Goal: Book appointment/travel/reservation

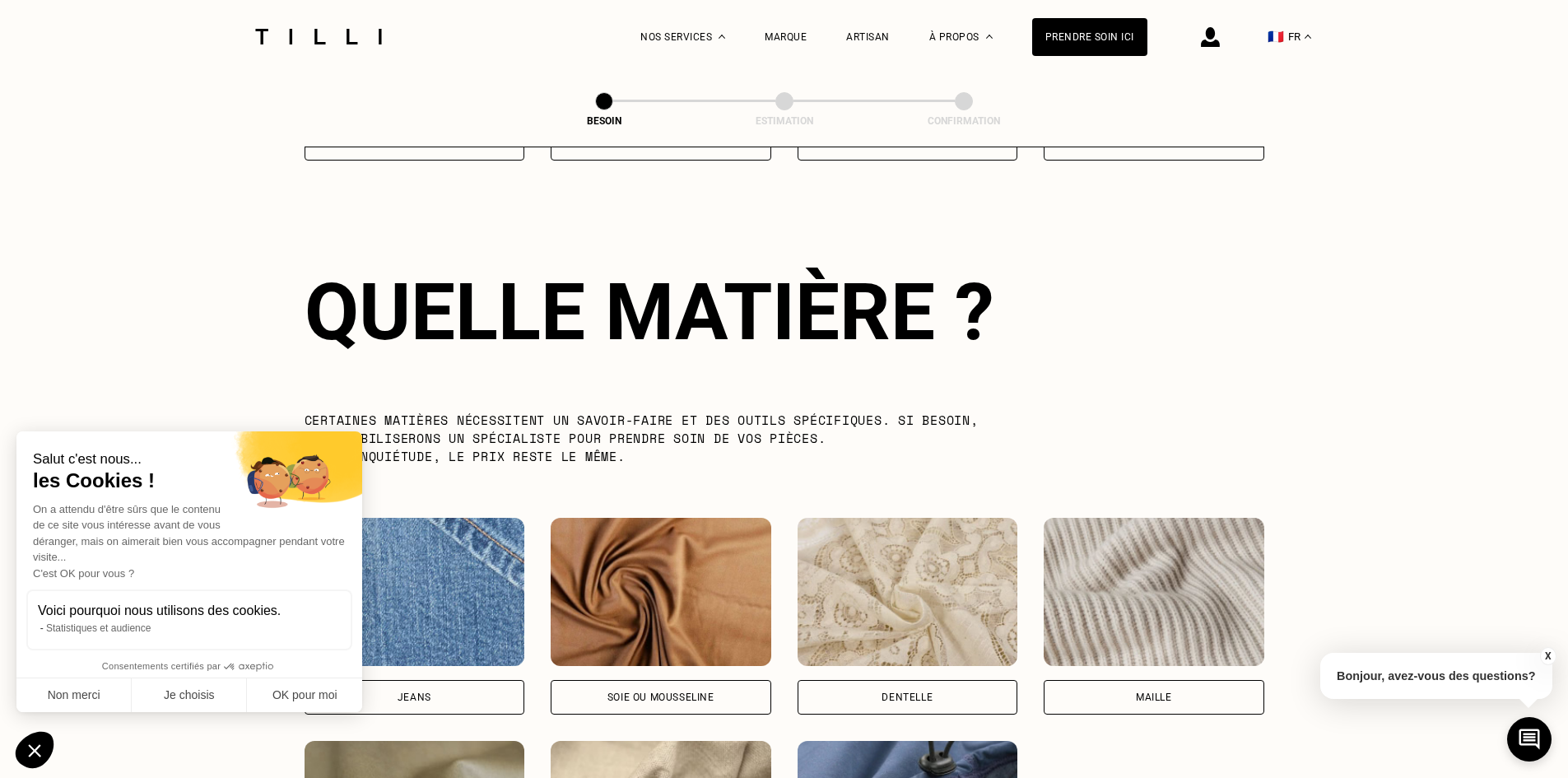
scroll to position [1434, 0]
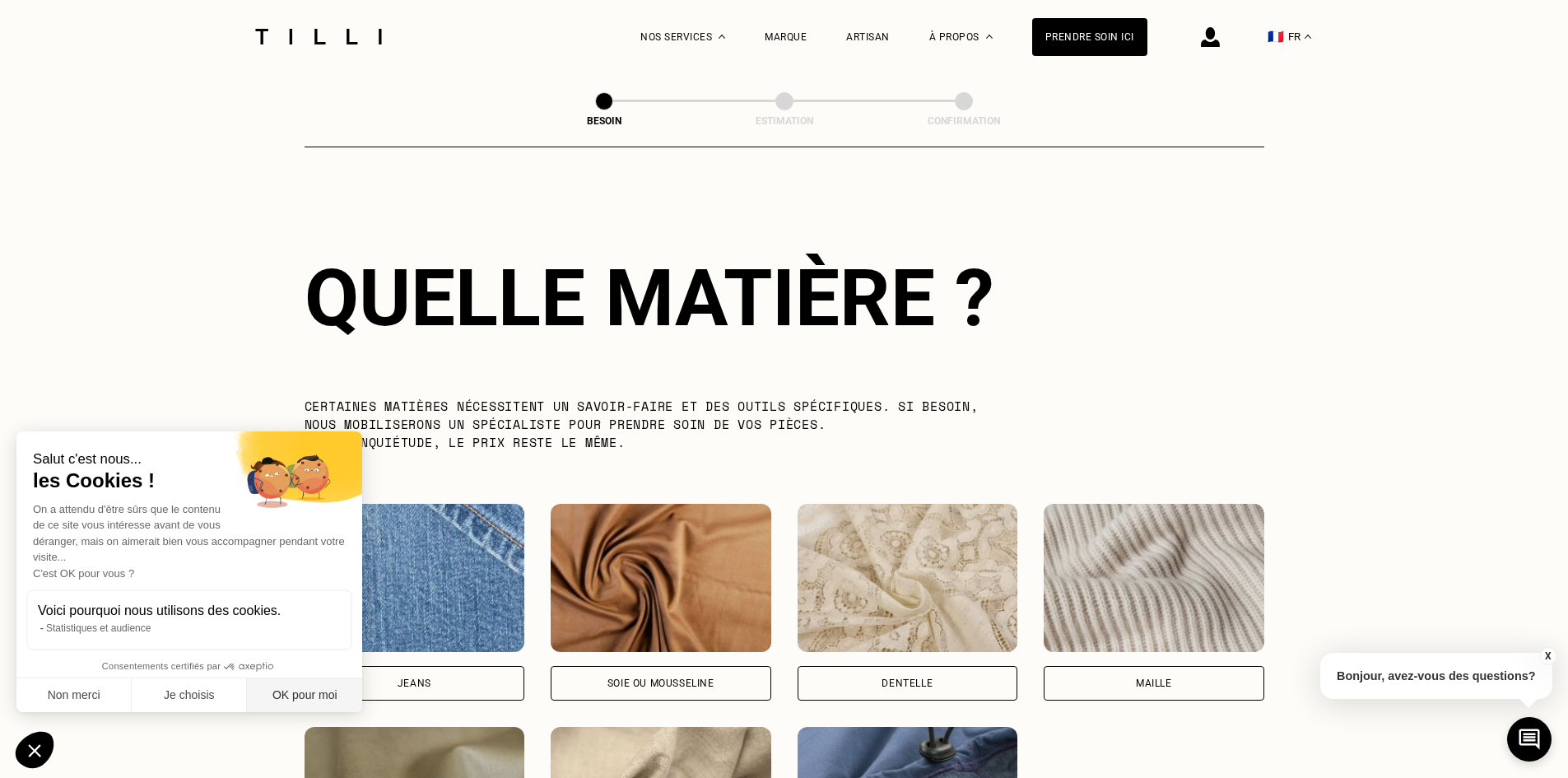
click at [292, 694] on button "OK pour moi" at bounding box center [305, 695] width 115 height 35
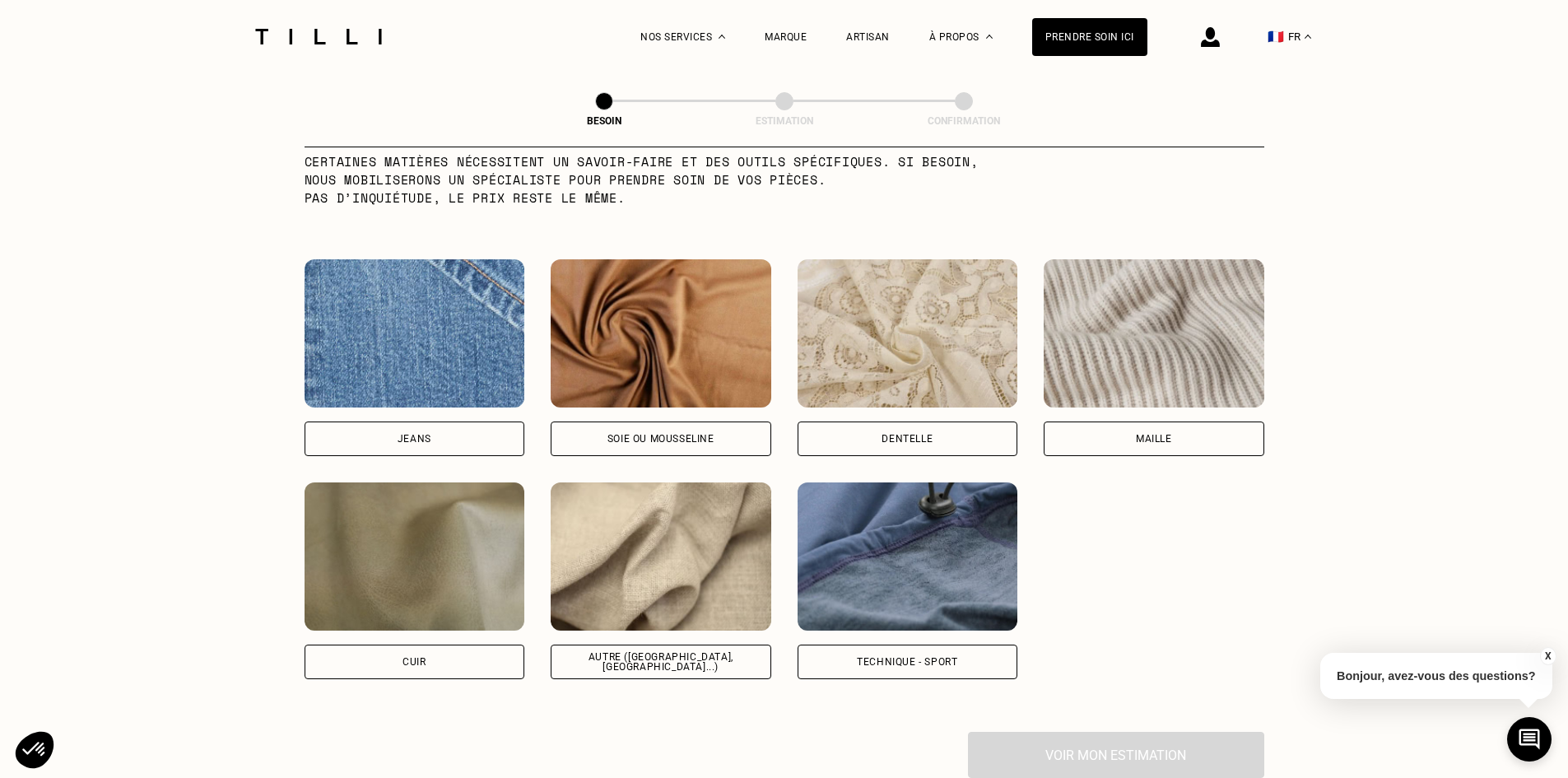
scroll to position [1680, 0]
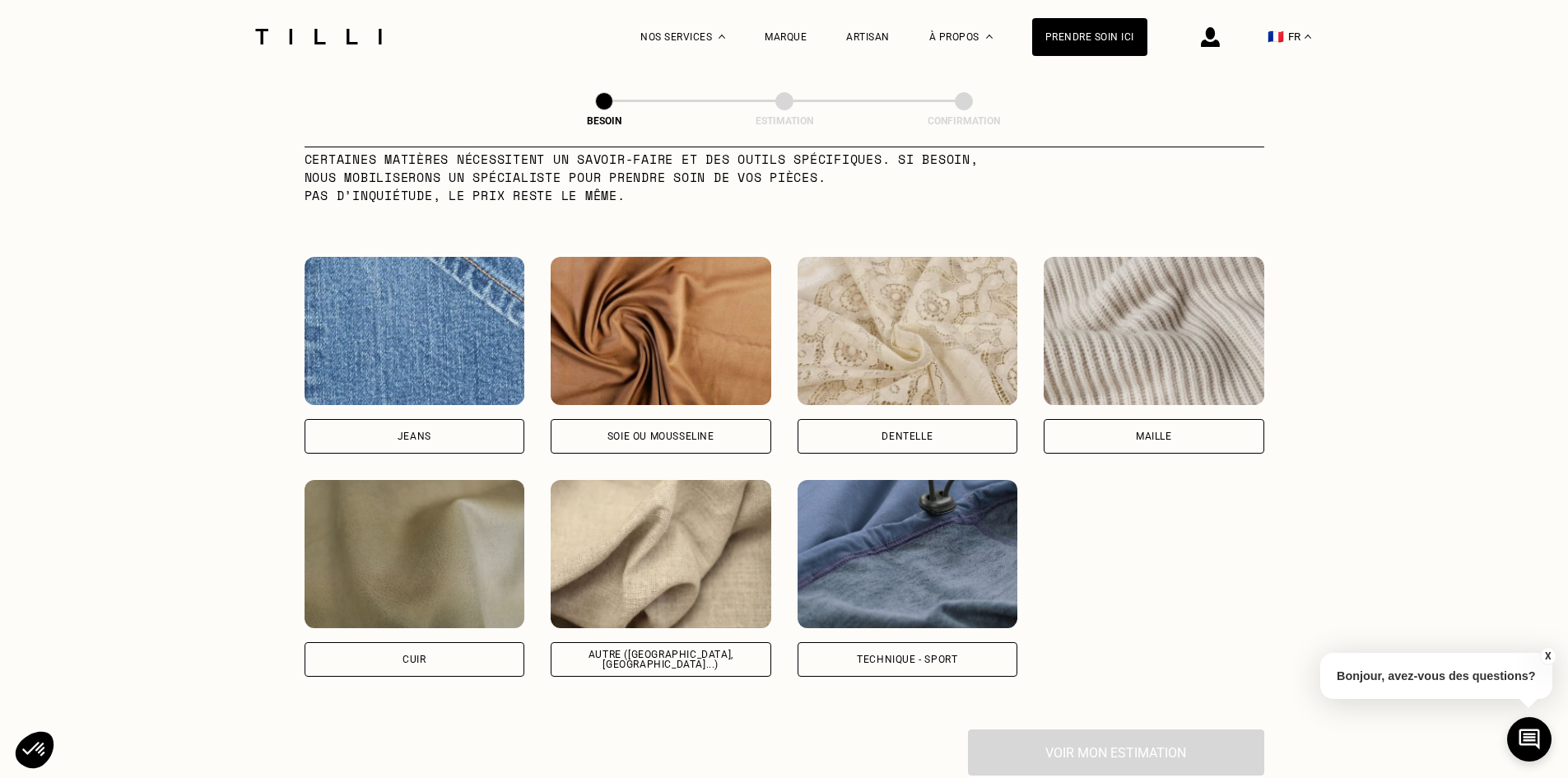
click at [685, 652] on div "Autre ([GEOGRAPHIC_DATA], [GEOGRAPHIC_DATA]...)" at bounding box center [661, 659] width 221 height 35
select select "FR"
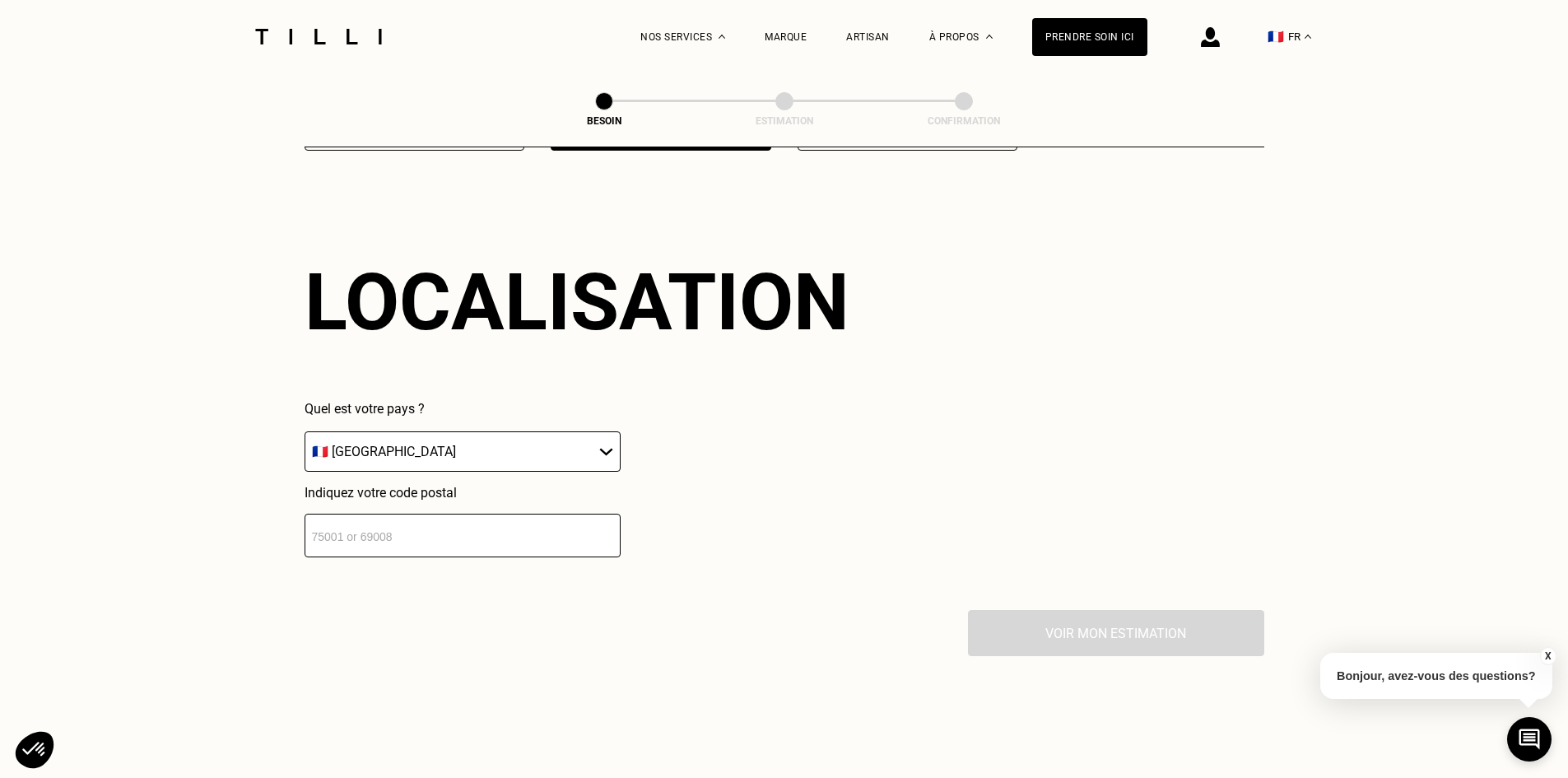
scroll to position [2213, 0]
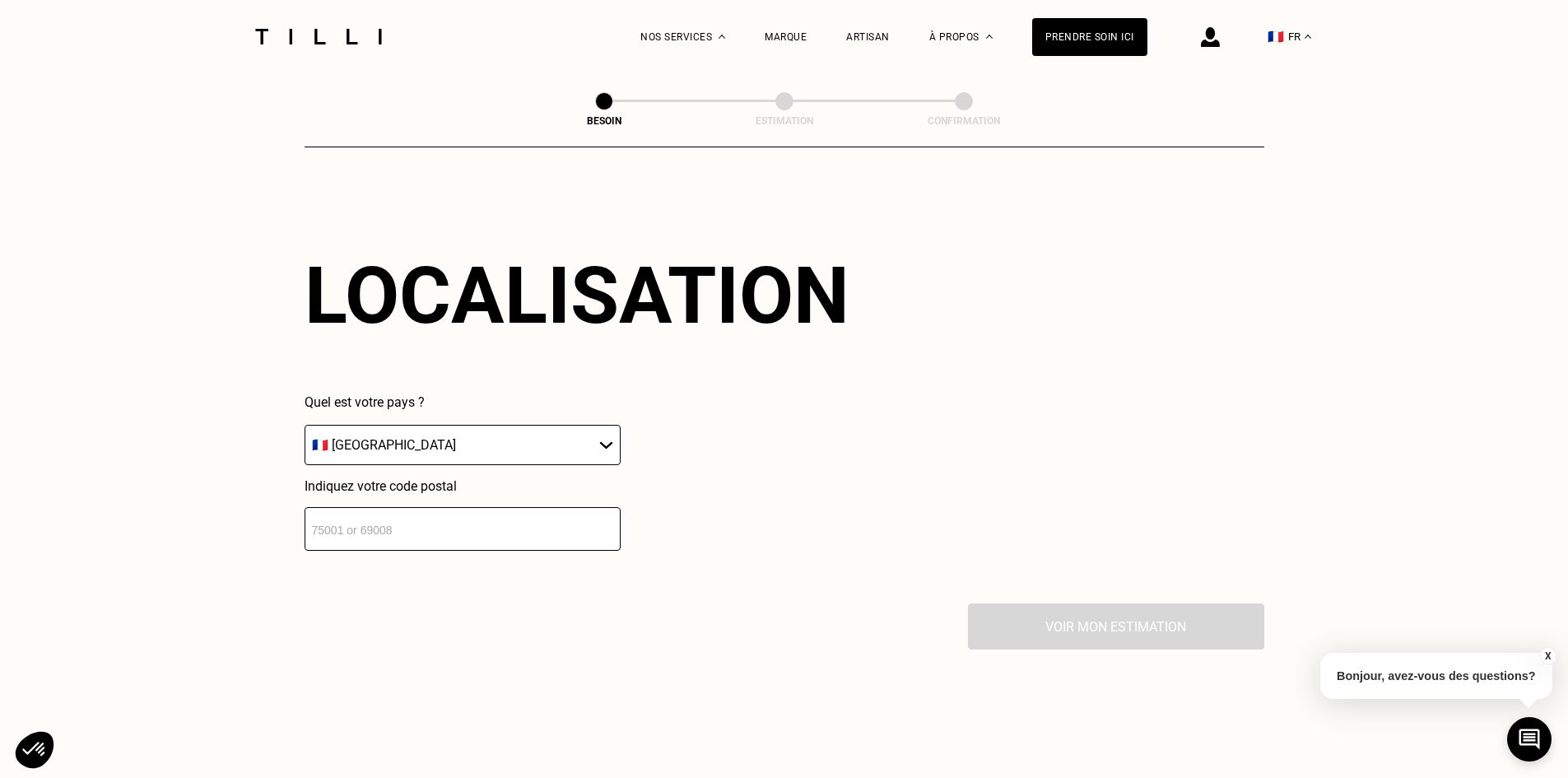
click at [550, 525] on input "number" at bounding box center [462, 529] width 316 height 44
type input "44700"
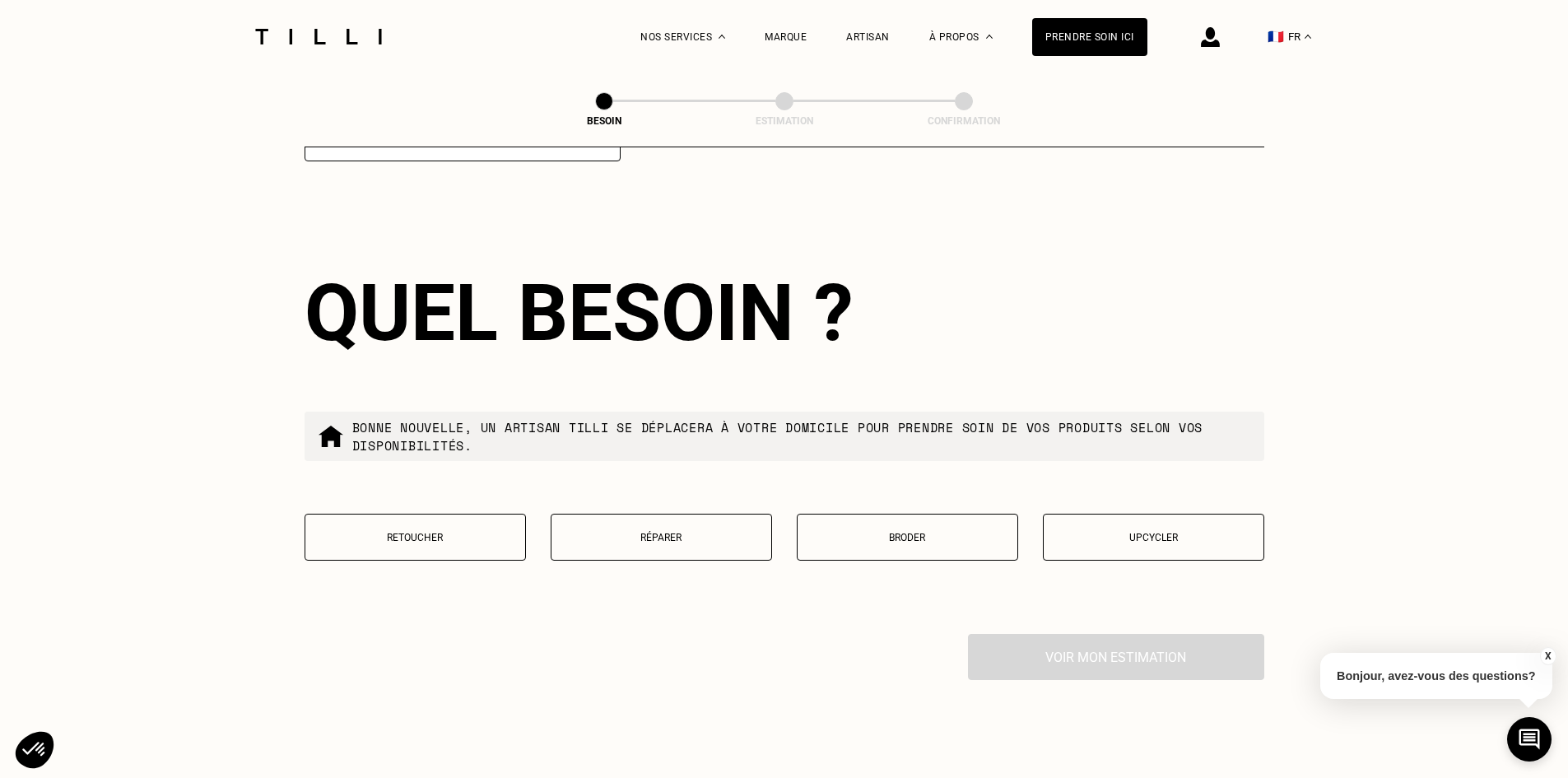
scroll to position [2622, 0]
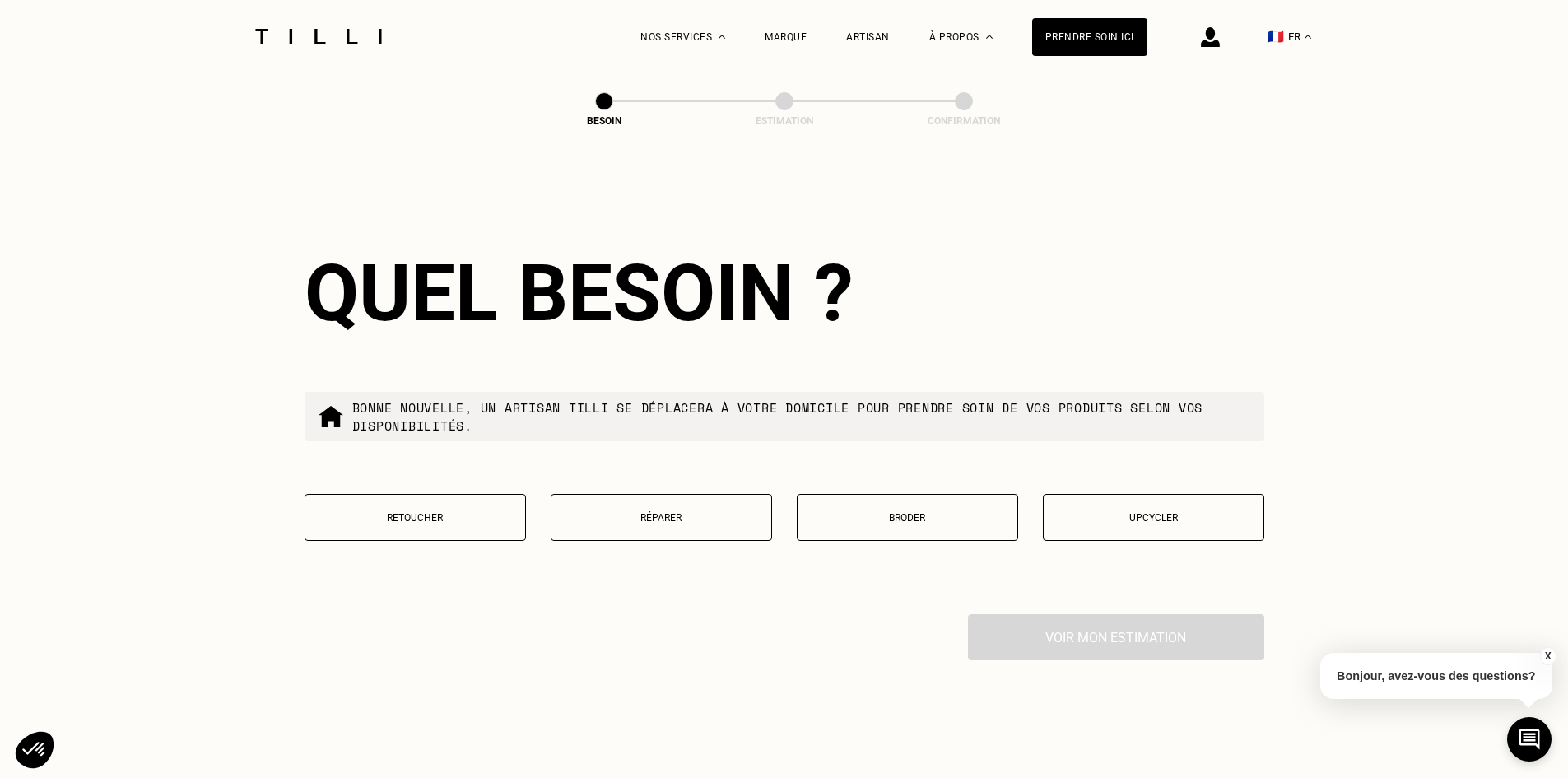
click at [474, 520] on button "Retoucher" at bounding box center [415, 516] width 222 height 47
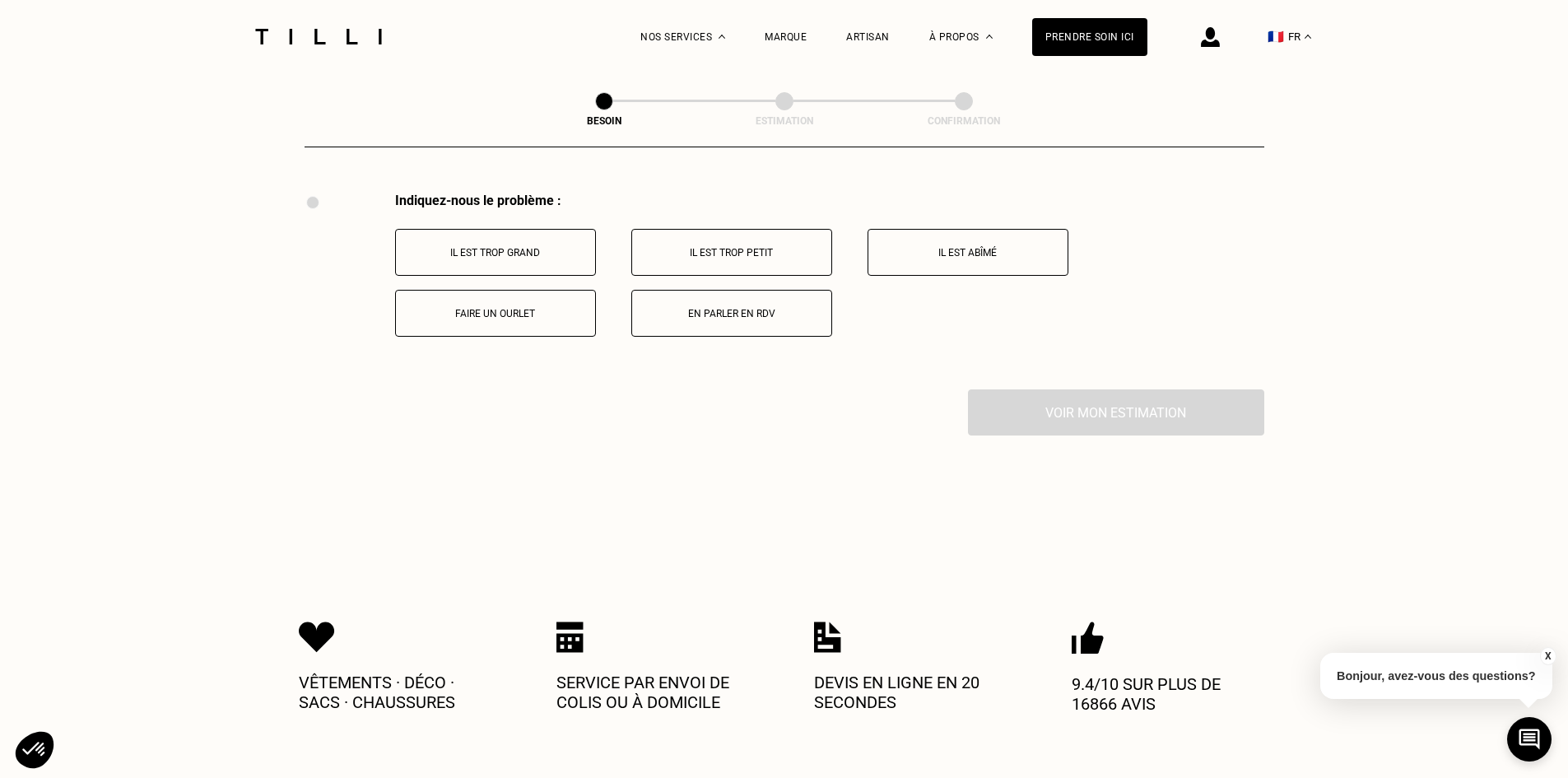
scroll to position [3044, 0]
click at [526, 309] on p "Faire un ourlet" at bounding box center [495, 313] width 182 height 12
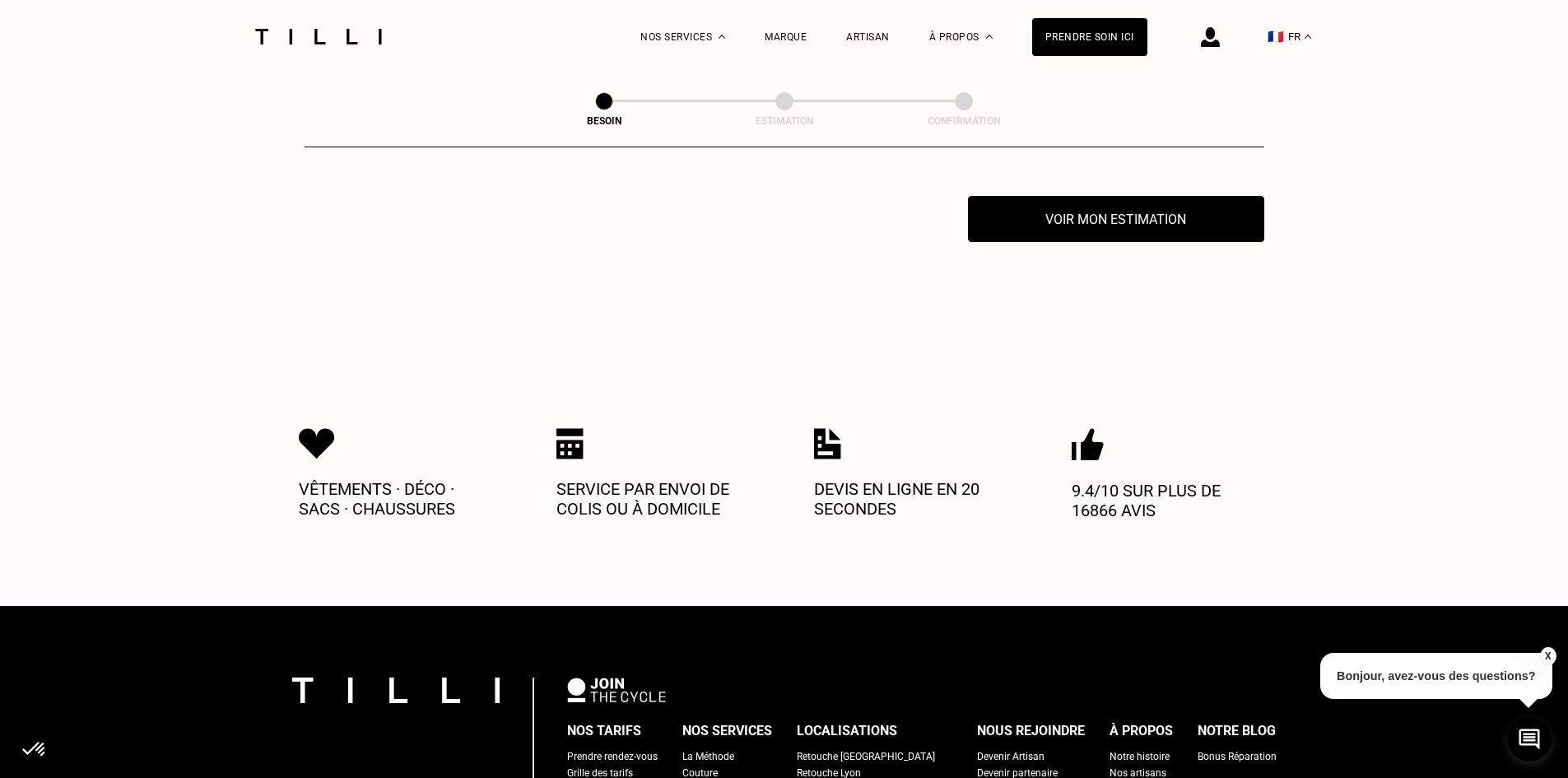
scroll to position [3241, 0]
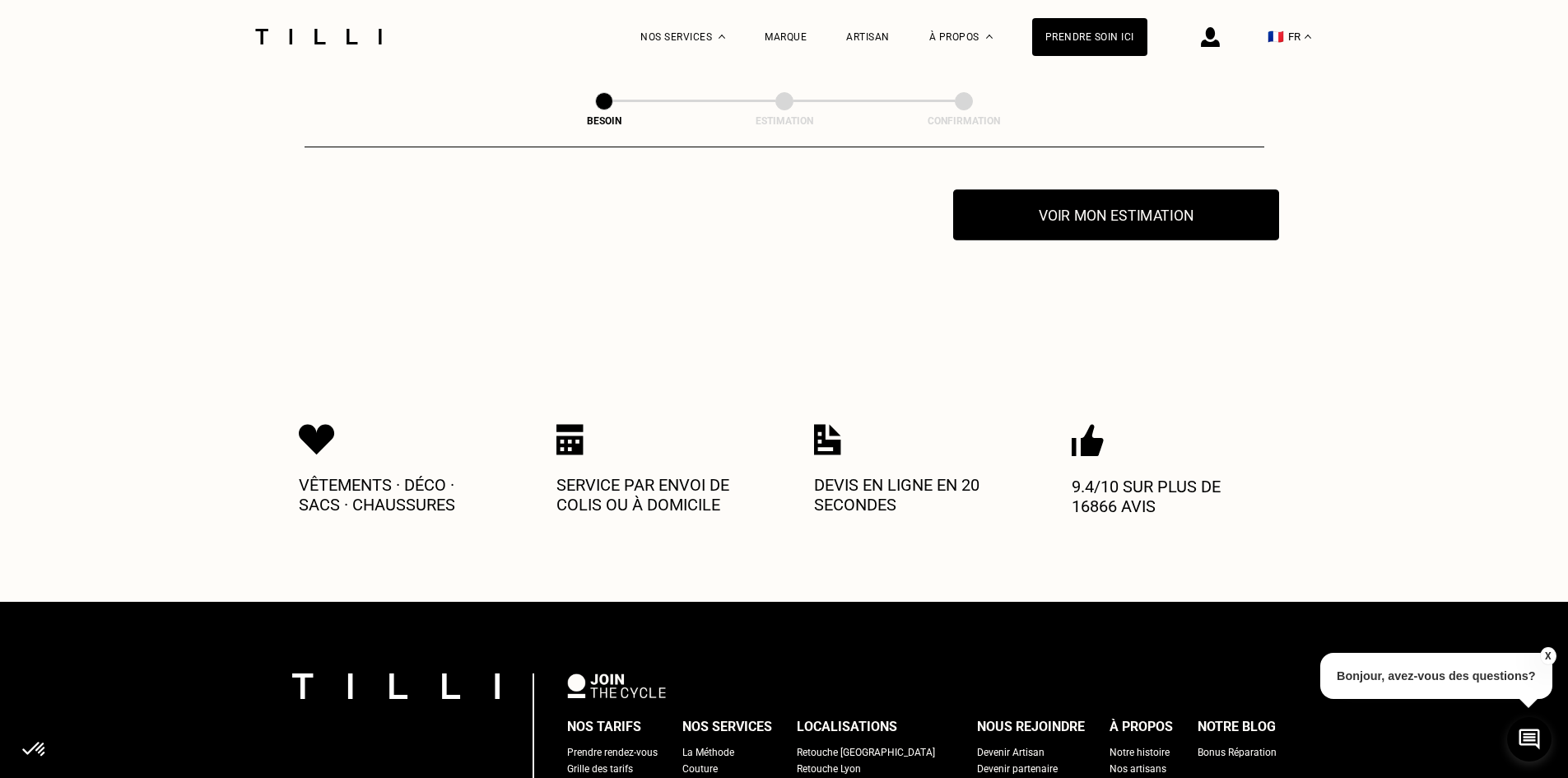
click at [1046, 205] on button "Voir mon estimation" at bounding box center [1116, 215] width 326 height 51
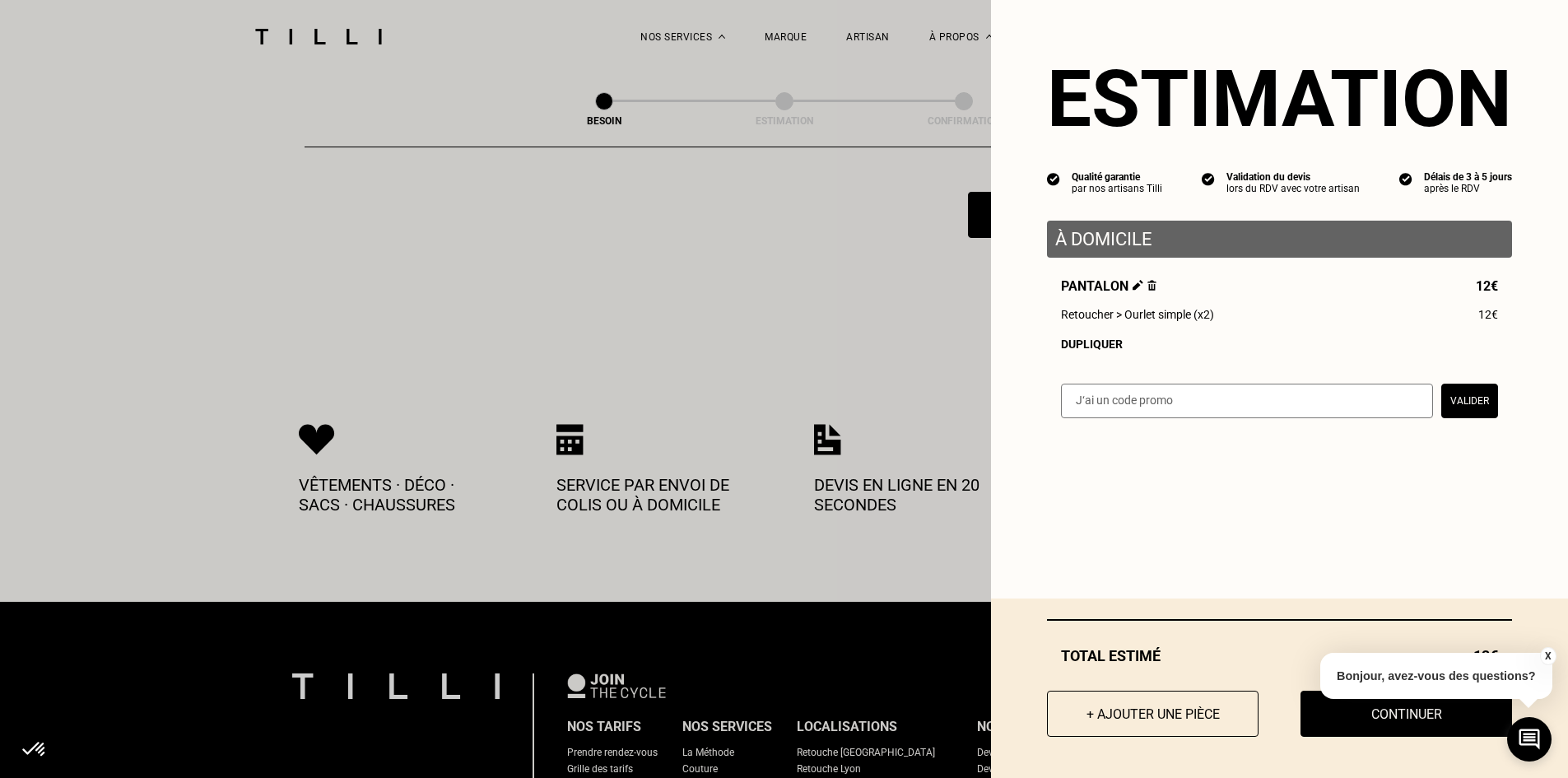
click at [1089, 350] on div "Dupliquer" at bounding box center [1279, 344] width 437 height 13
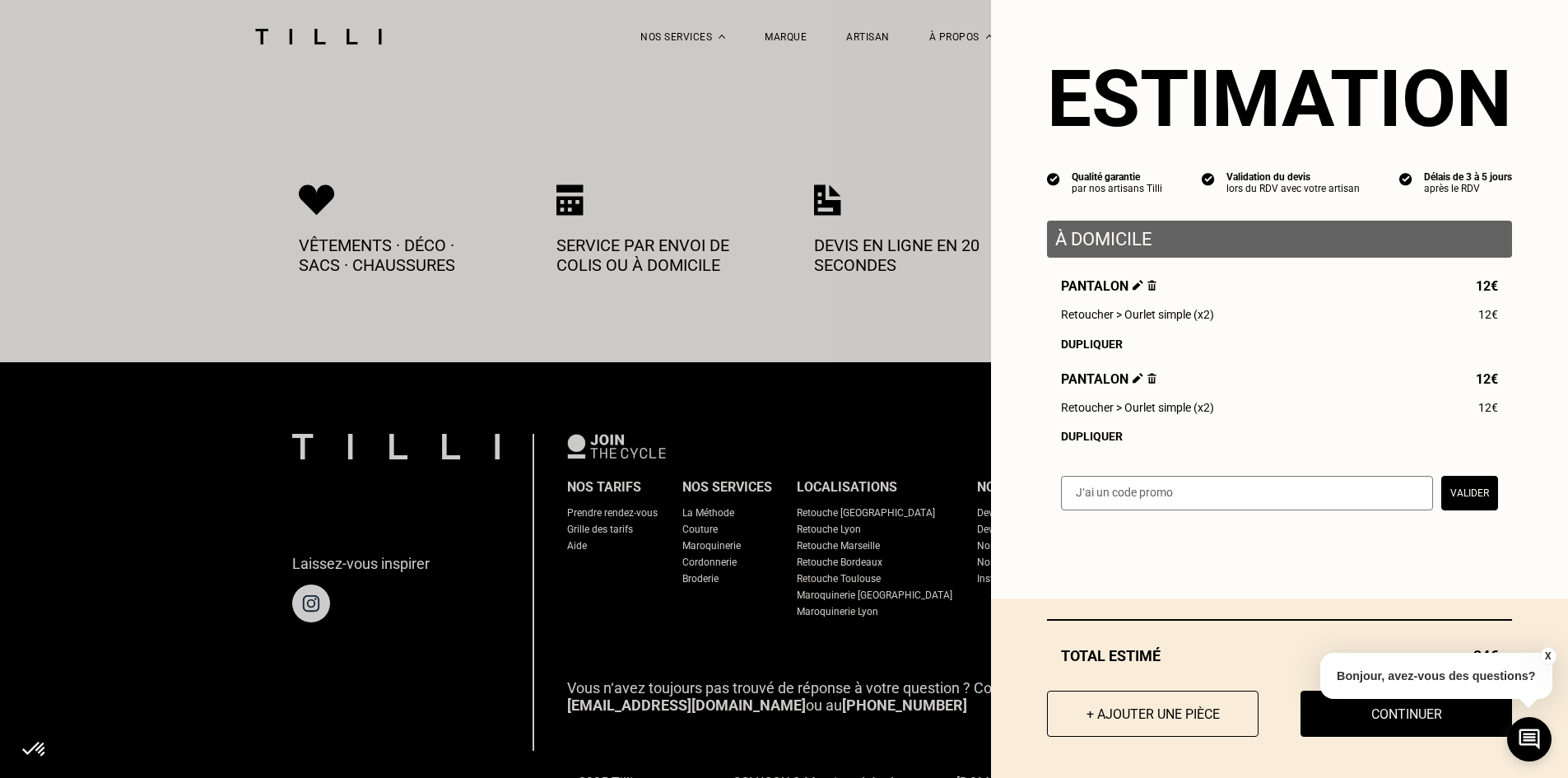
scroll to position [3488, 0]
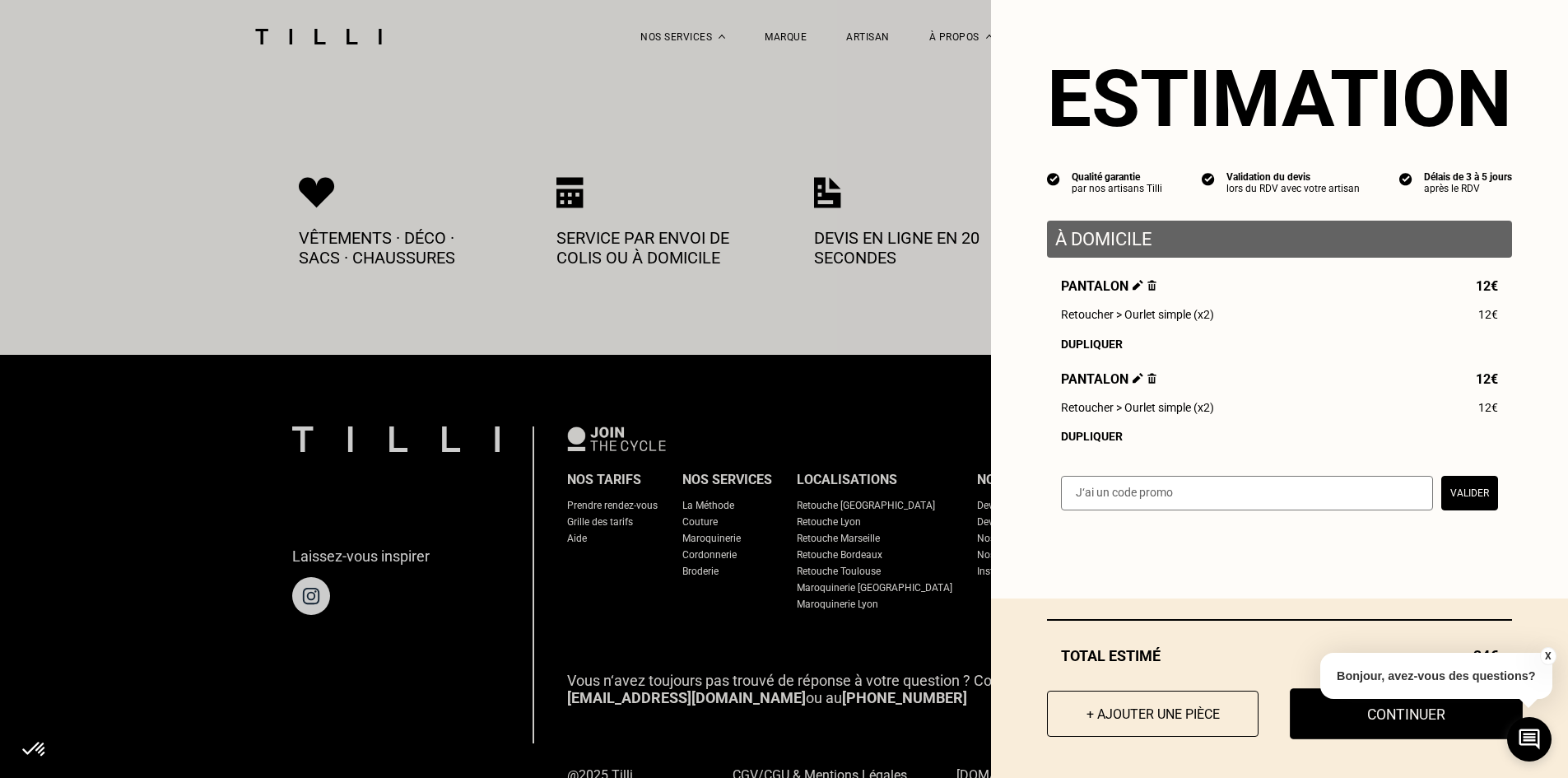
click at [1405, 722] on button "Continuer" at bounding box center [1406, 713] width 233 height 51
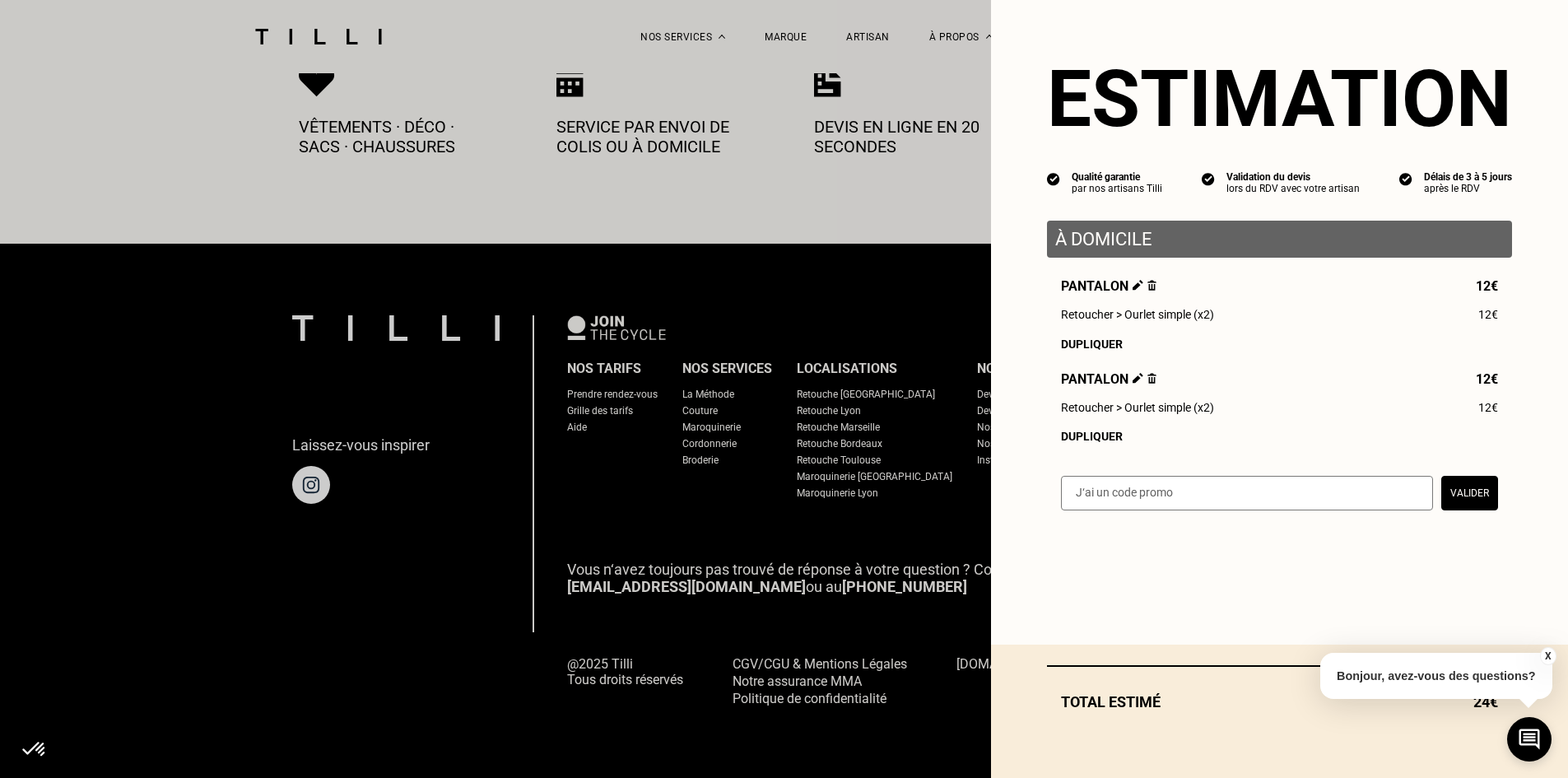
scroll to position [889, 0]
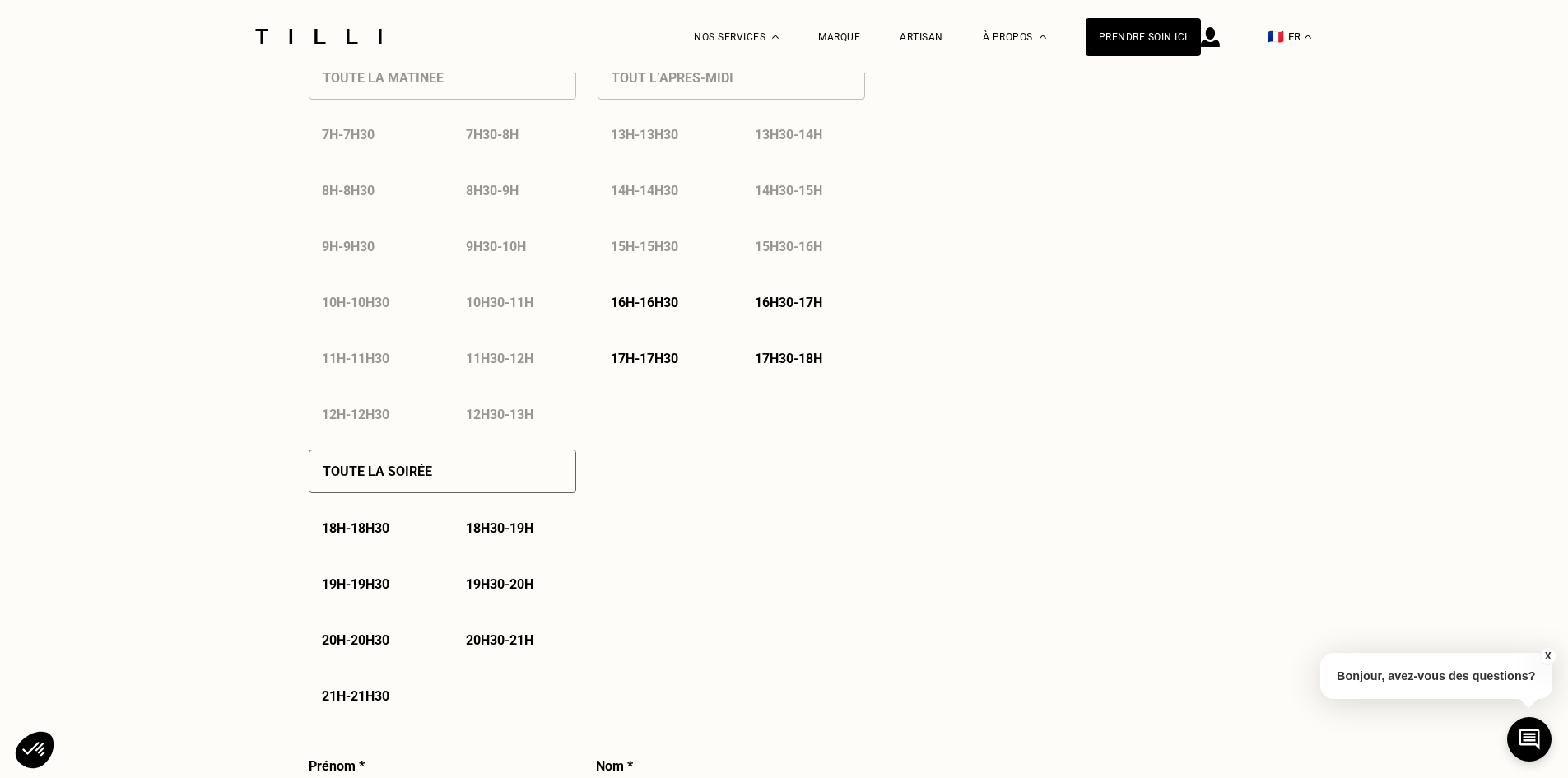
select select "FR"
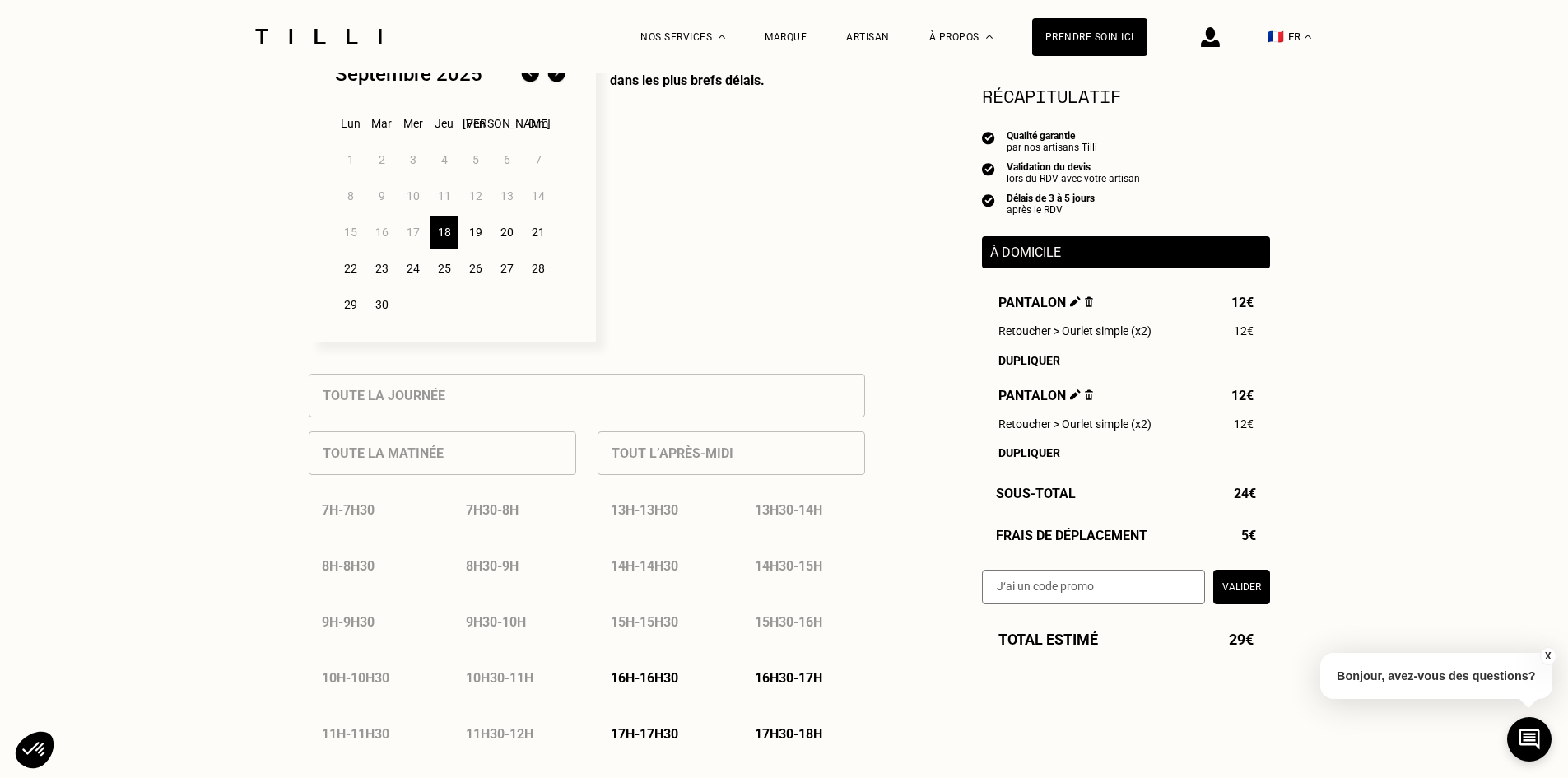
scroll to position [493, 0]
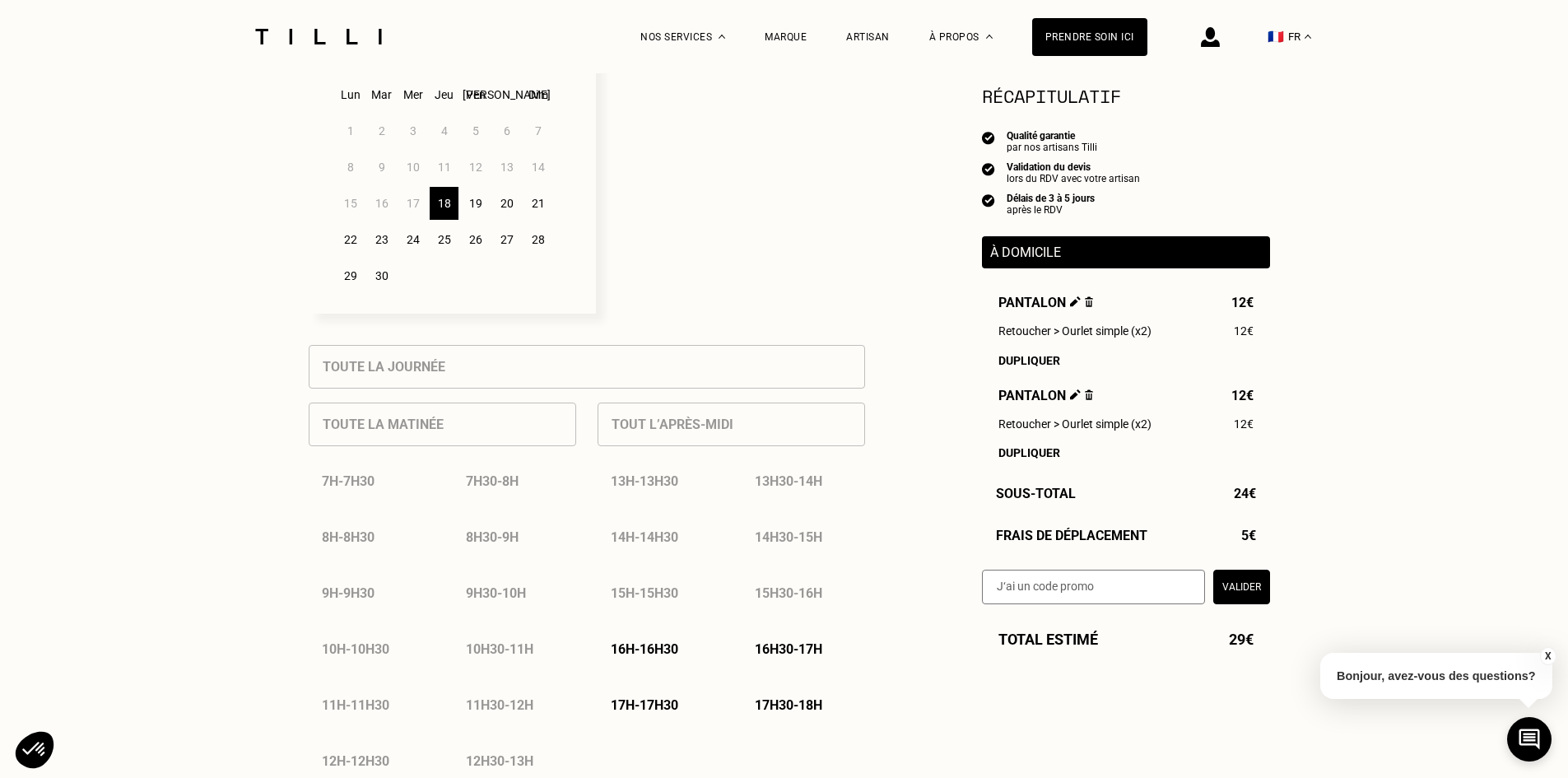
click at [413, 244] on div "24" at bounding box center [413, 240] width 29 height 33
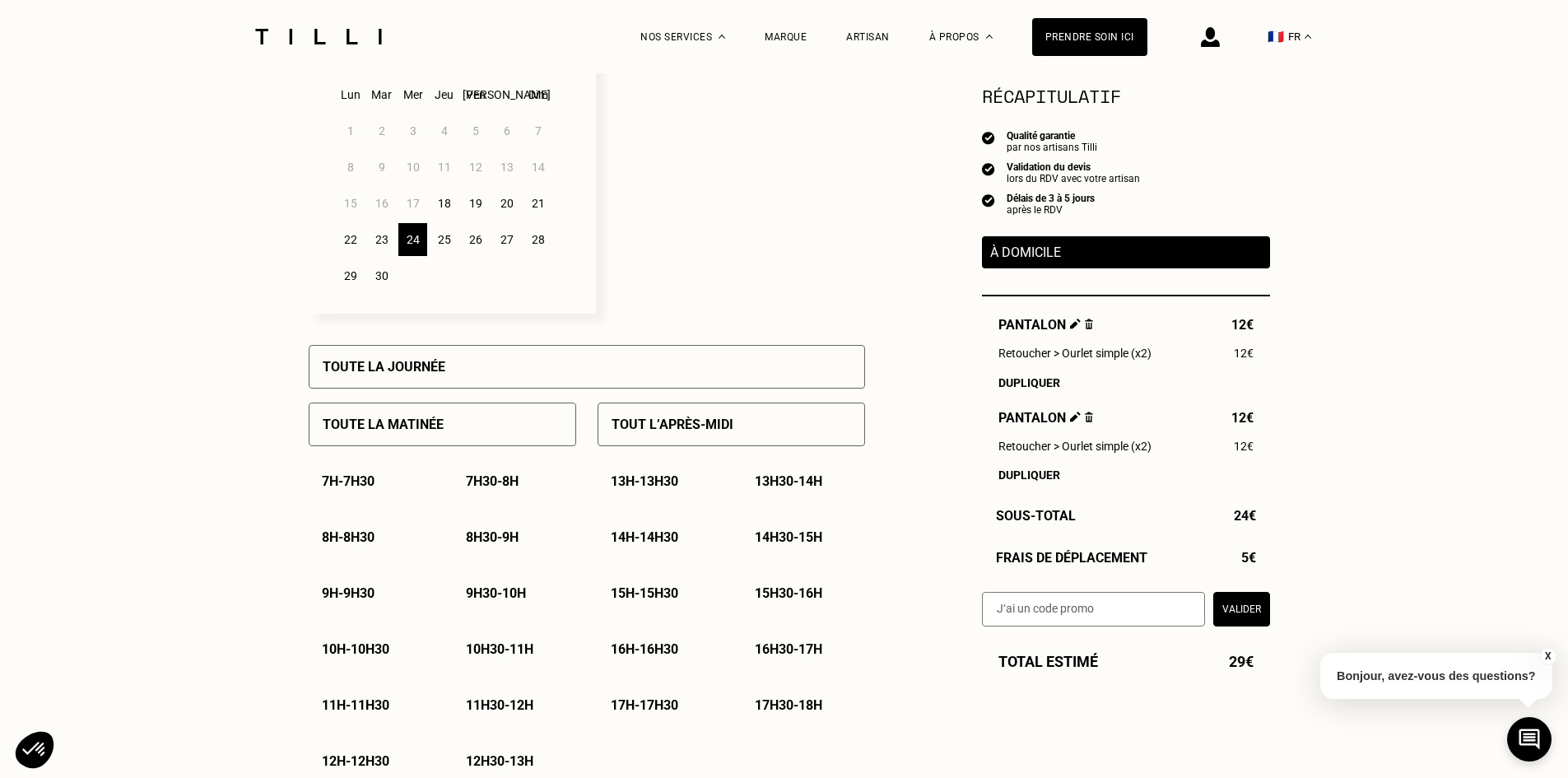
click at [508, 541] on p "8h30 - 9h" at bounding box center [493, 536] width 53 height 16
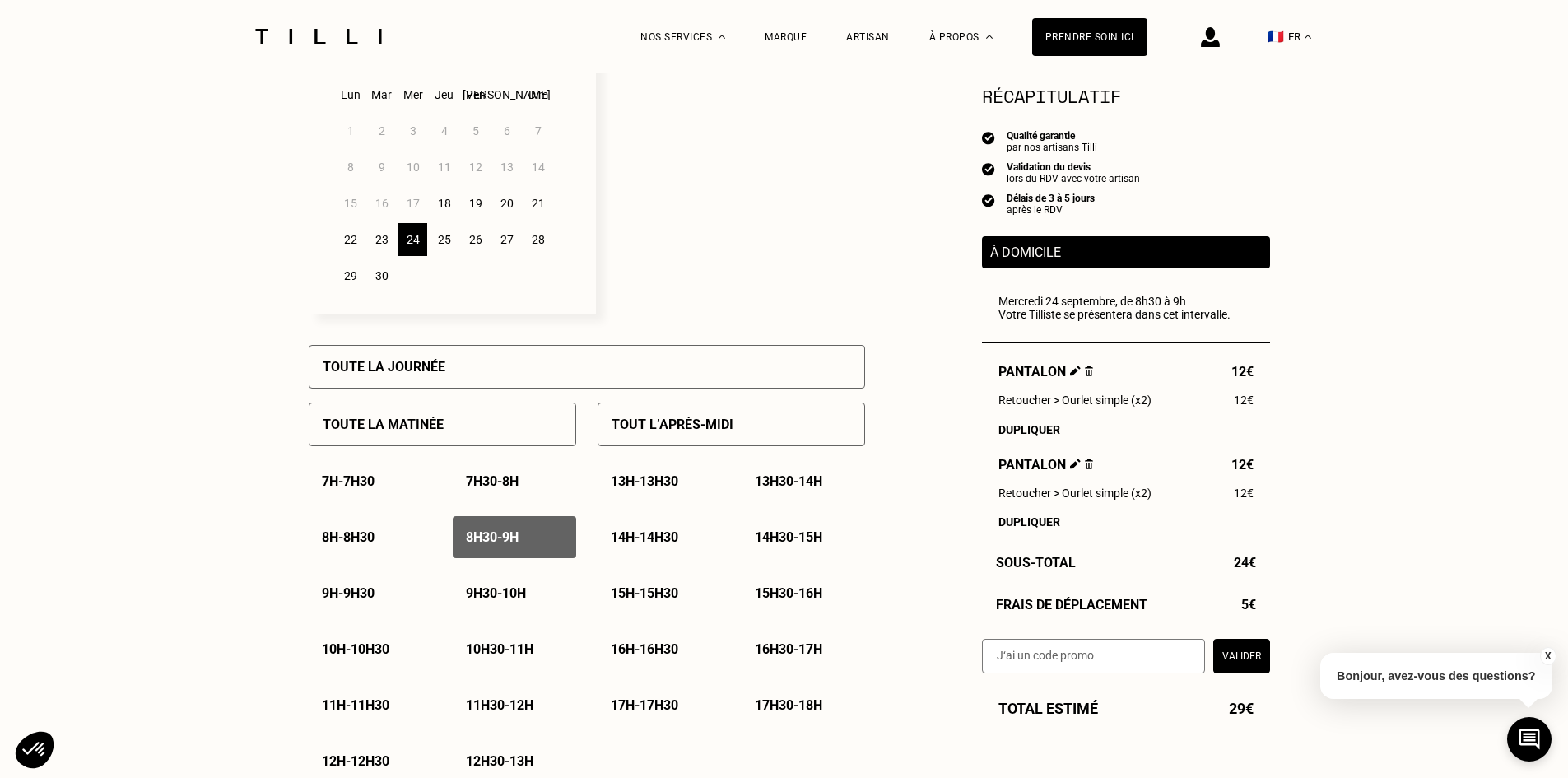
click at [355, 601] on p "9h - 9h30" at bounding box center [348, 592] width 53 height 16
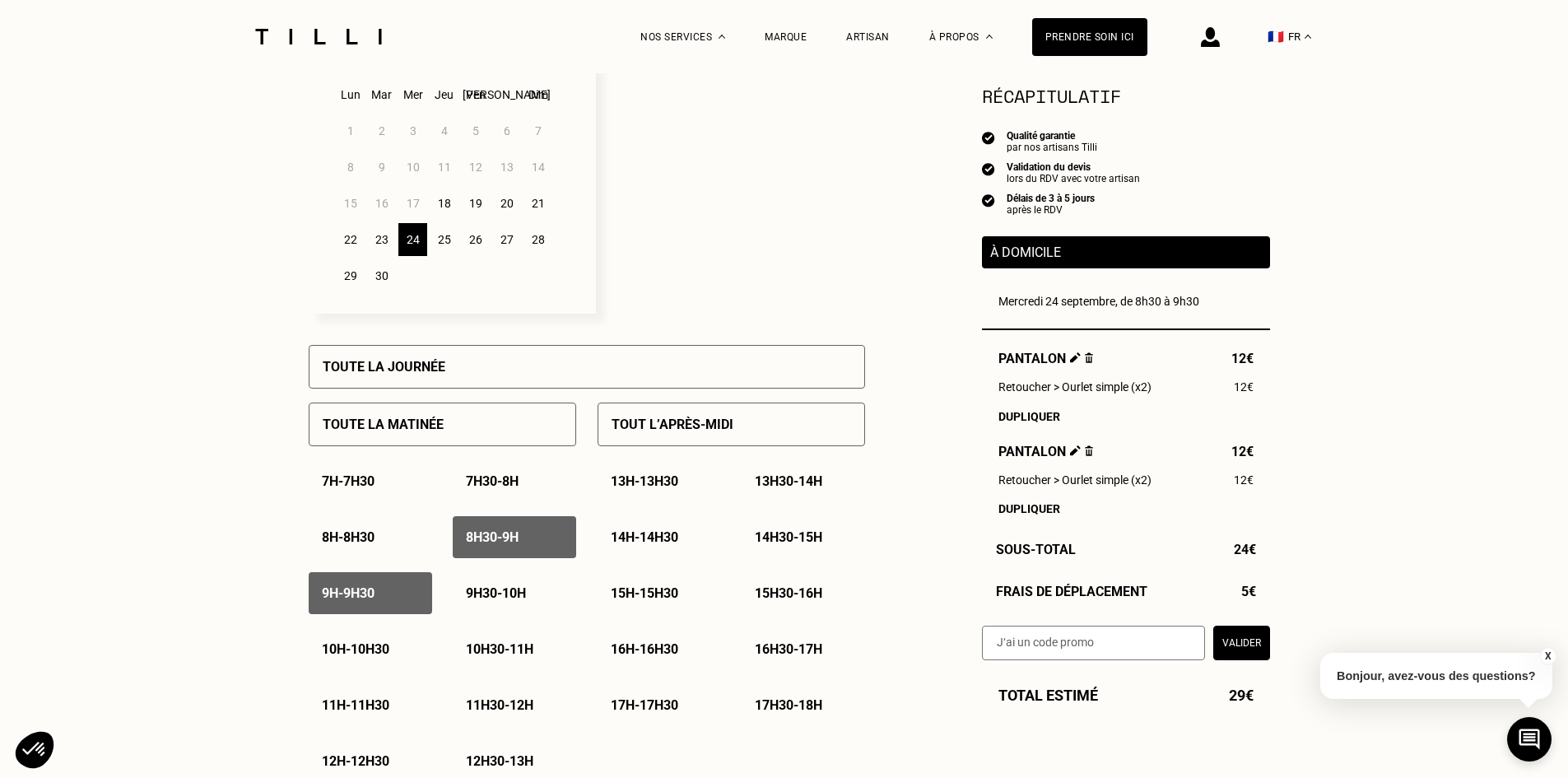
click at [484, 598] on p "9h30 - 10h" at bounding box center [496, 592] width 60 height 16
click at [380, 657] on p "10h - 10h30" at bounding box center [356, 648] width 67 height 16
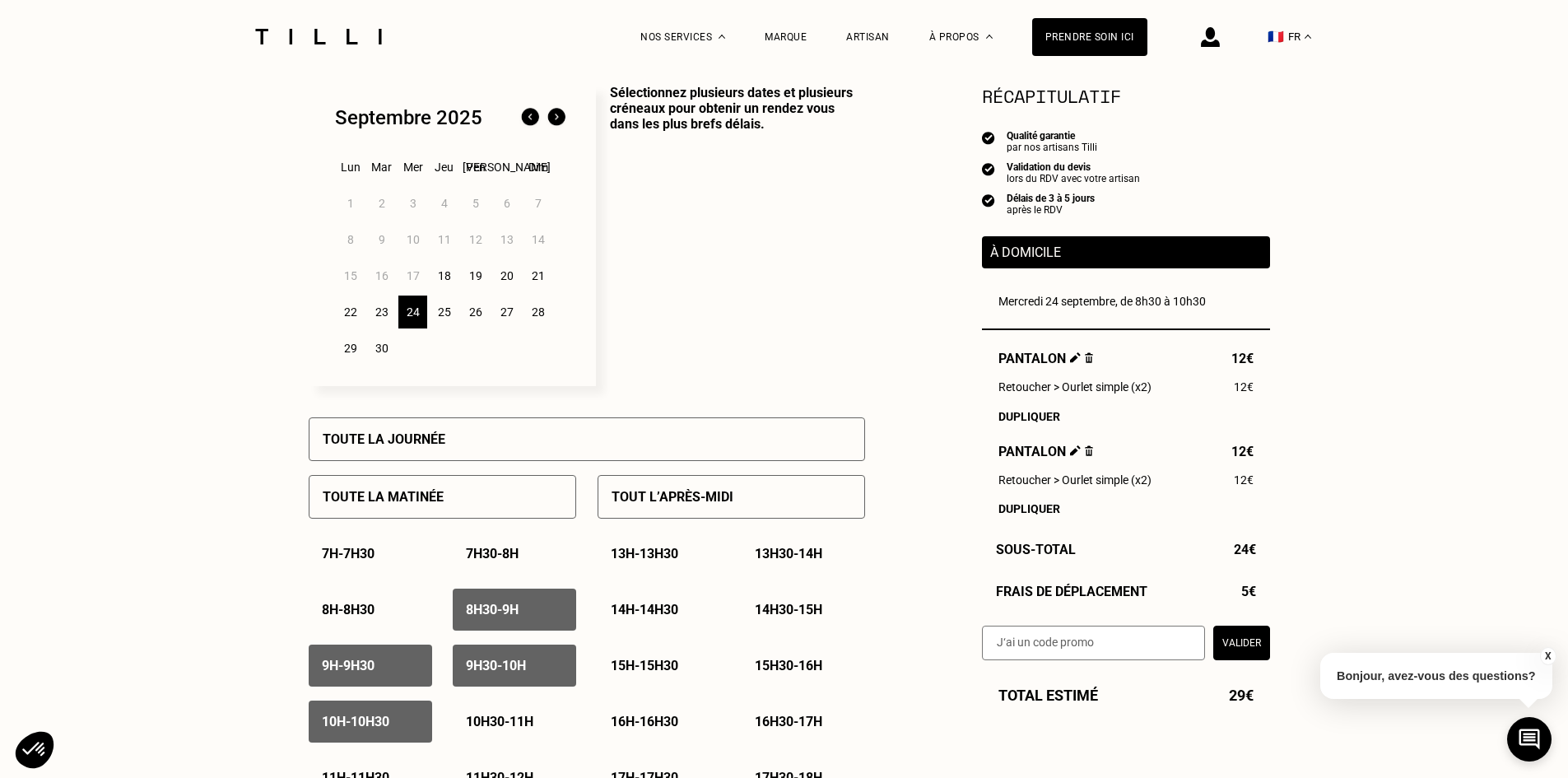
scroll to position [411, 0]
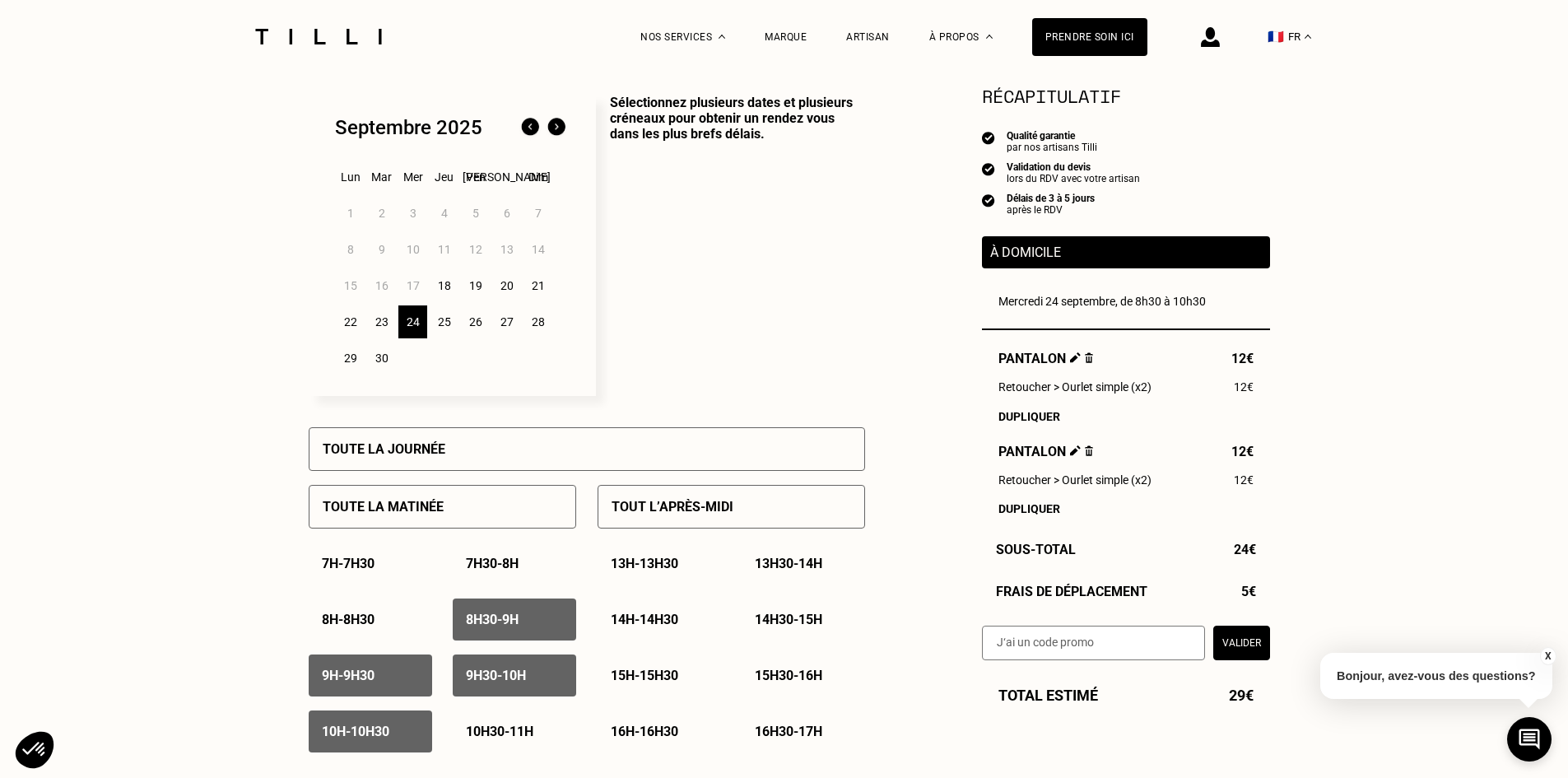
click at [553, 131] on img at bounding box center [556, 127] width 26 height 26
click at [412, 213] on div "1" at bounding box center [413, 213] width 29 height 33
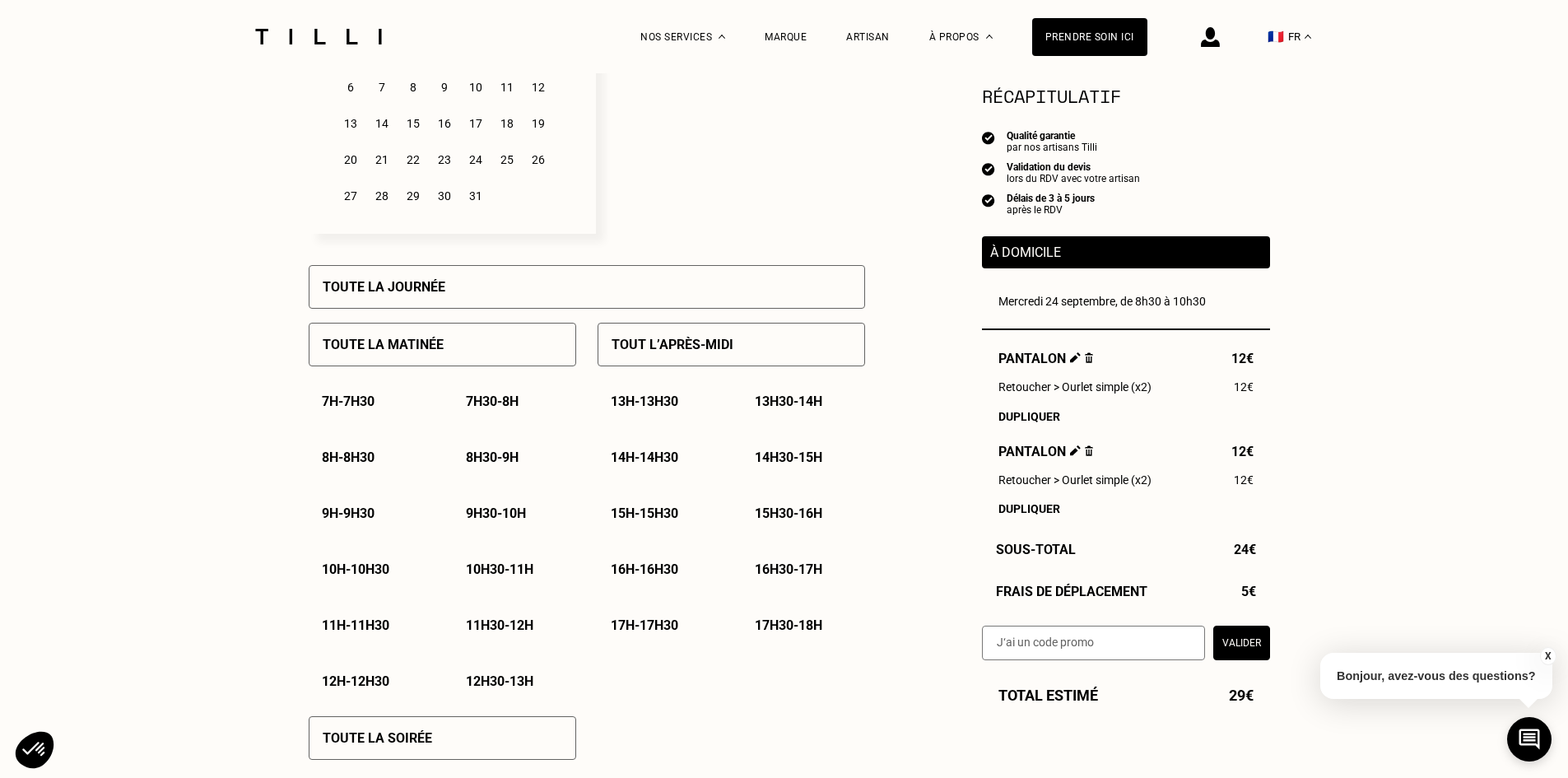
scroll to position [576, 0]
click at [480, 457] on p "8h30 - 9h" at bounding box center [493, 454] width 53 height 16
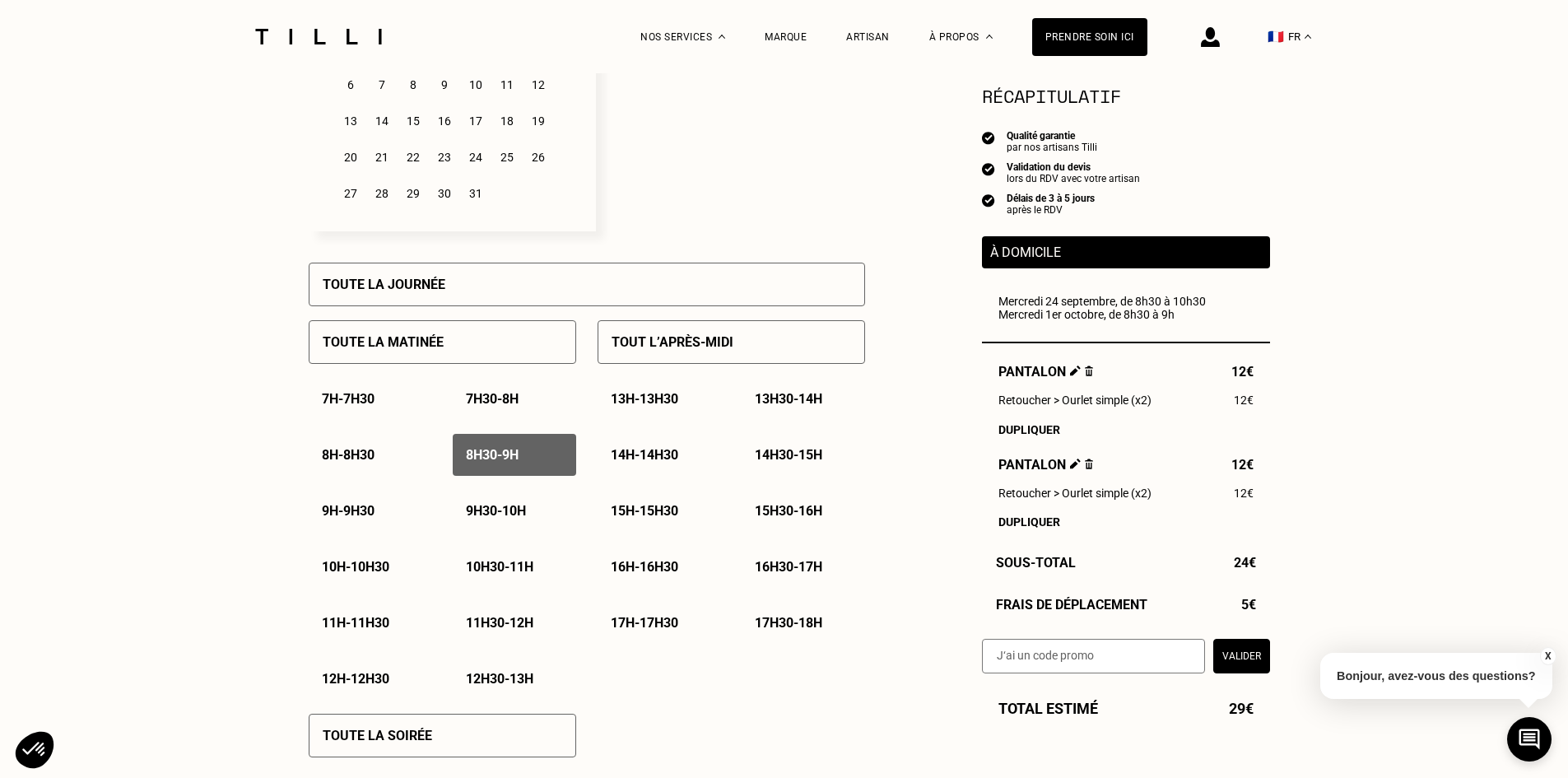
click at [368, 518] on p "9h - 9h30" at bounding box center [348, 510] width 53 height 16
click at [492, 515] on p "9h30 - 10h" at bounding box center [496, 510] width 60 height 16
click at [347, 563] on div "10h - 10h30" at bounding box center [369, 566] width 123 height 42
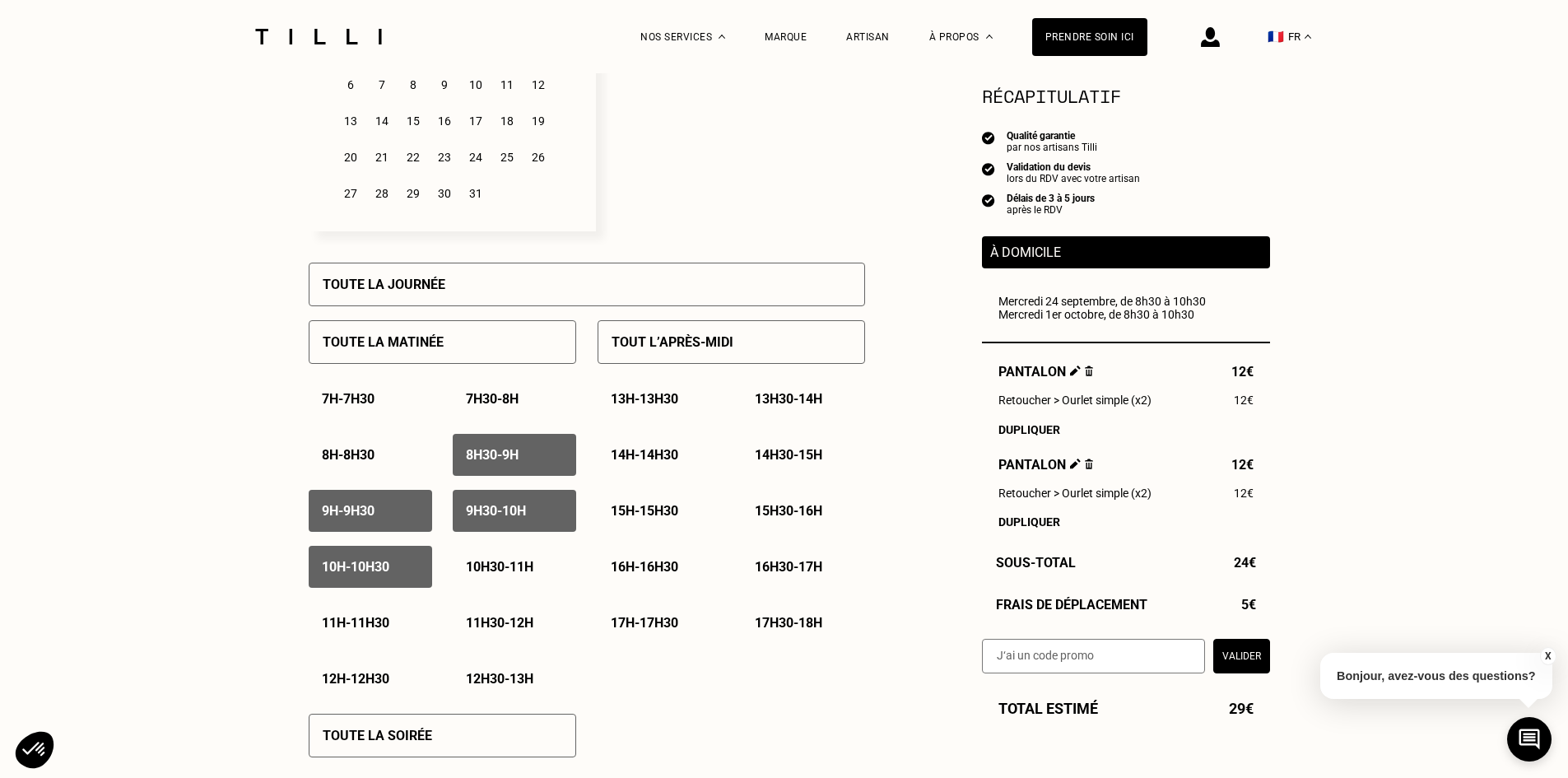
click at [481, 565] on p "10h30 - 11h" at bounding box center [500, 566] width 67 height 16
click at [640, 510] on p "15h - 15h30" at bounding box center [644, 510] width 67 height 16
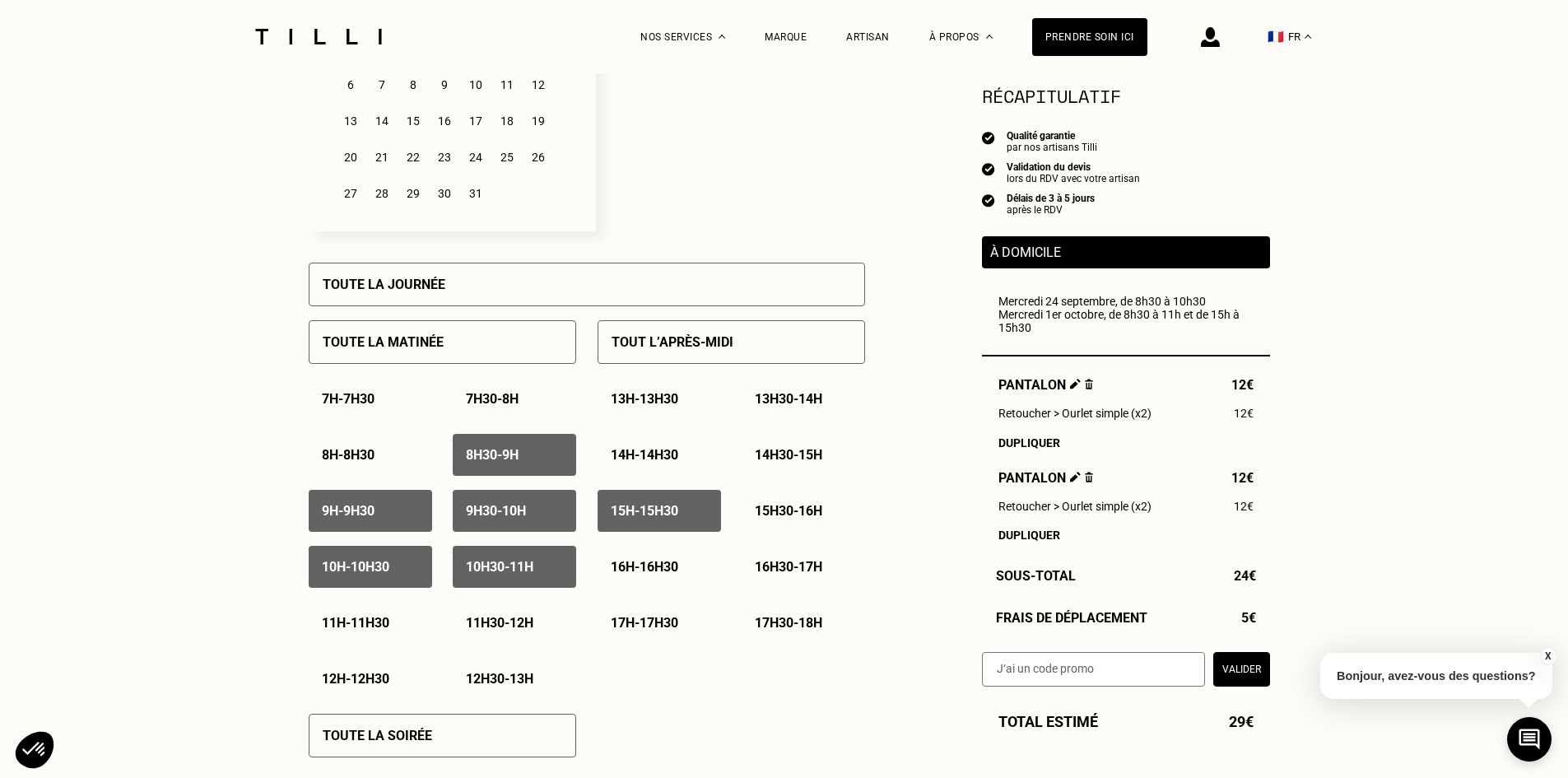
click at [781, 508] on div "15h30 - 16h" at bounding box center [803, 511] width 123 height 42
click at [659, 572] on p "16h - 16h30" at bounding box center [644, 566] width 67 height 16
click at [796, 569] on p "16h30 - 17h" at bounding box center [788, 566] width 67 height 16
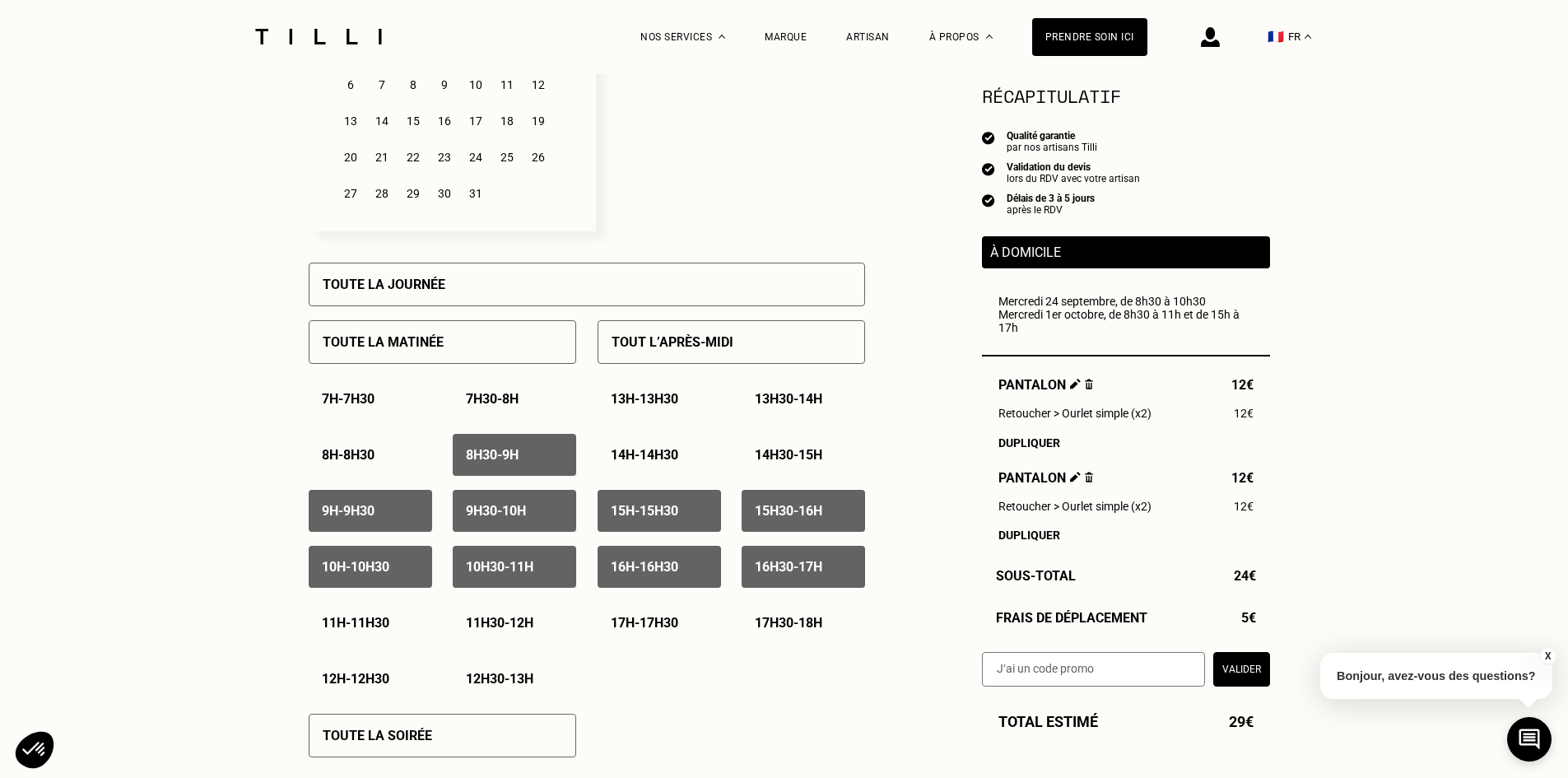
click at [654, 630] on p "17h - 17h30" at bounding box center [644, 622] width 67 height 16
click at [793, 619] on div "17h30 - 18h" at bounding box center [803, 623] width 123 height 42
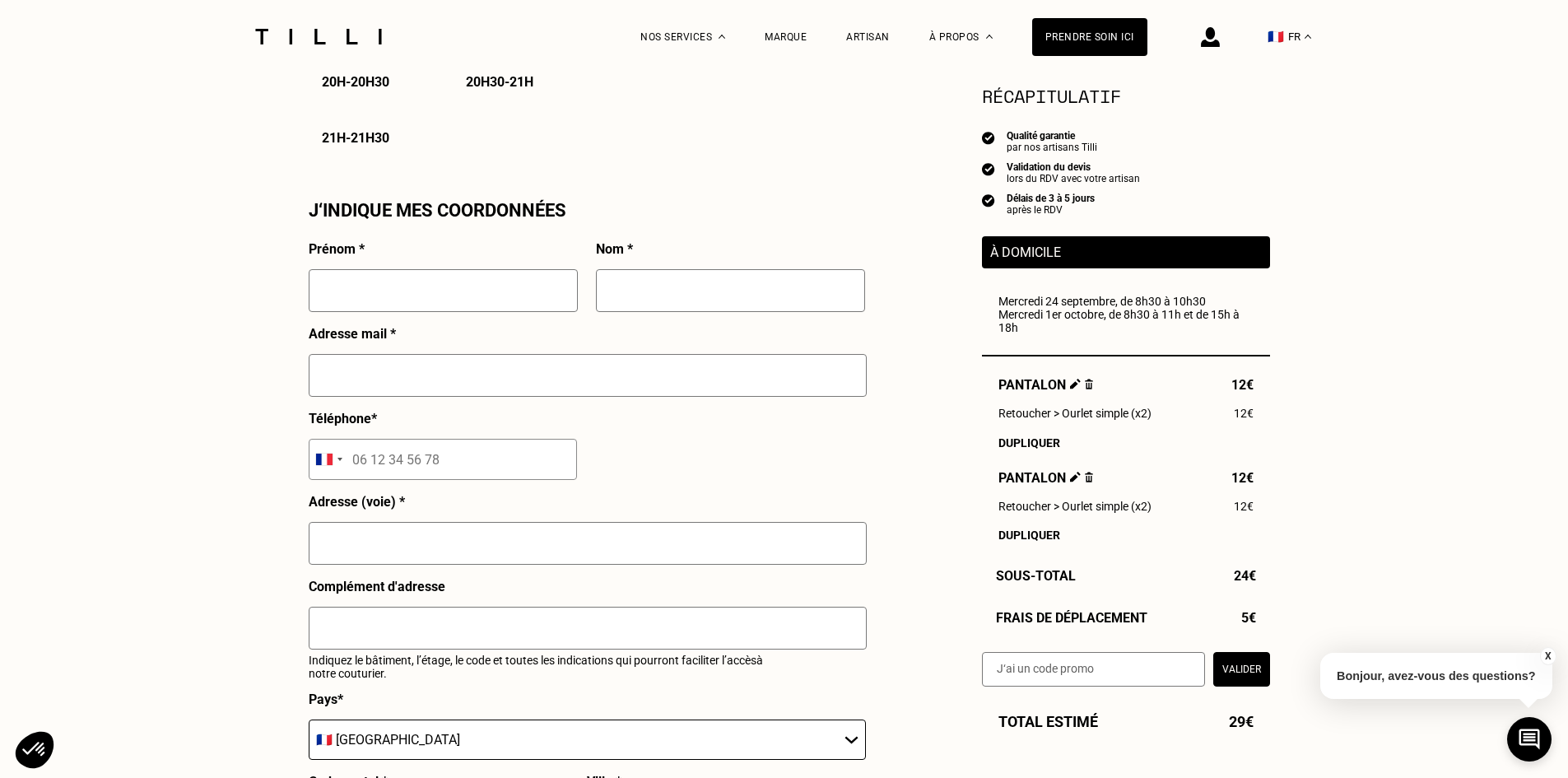
scroll to position [1399, 0]
click at [357, 295] on input "text" at bounding box center [442, 289] width 269 height 43
type input "[PERSON_NAME]"
click at [667, 300] on input "text" at bounding box center [730, 289] width 269 height 43
type input "GENDRY"
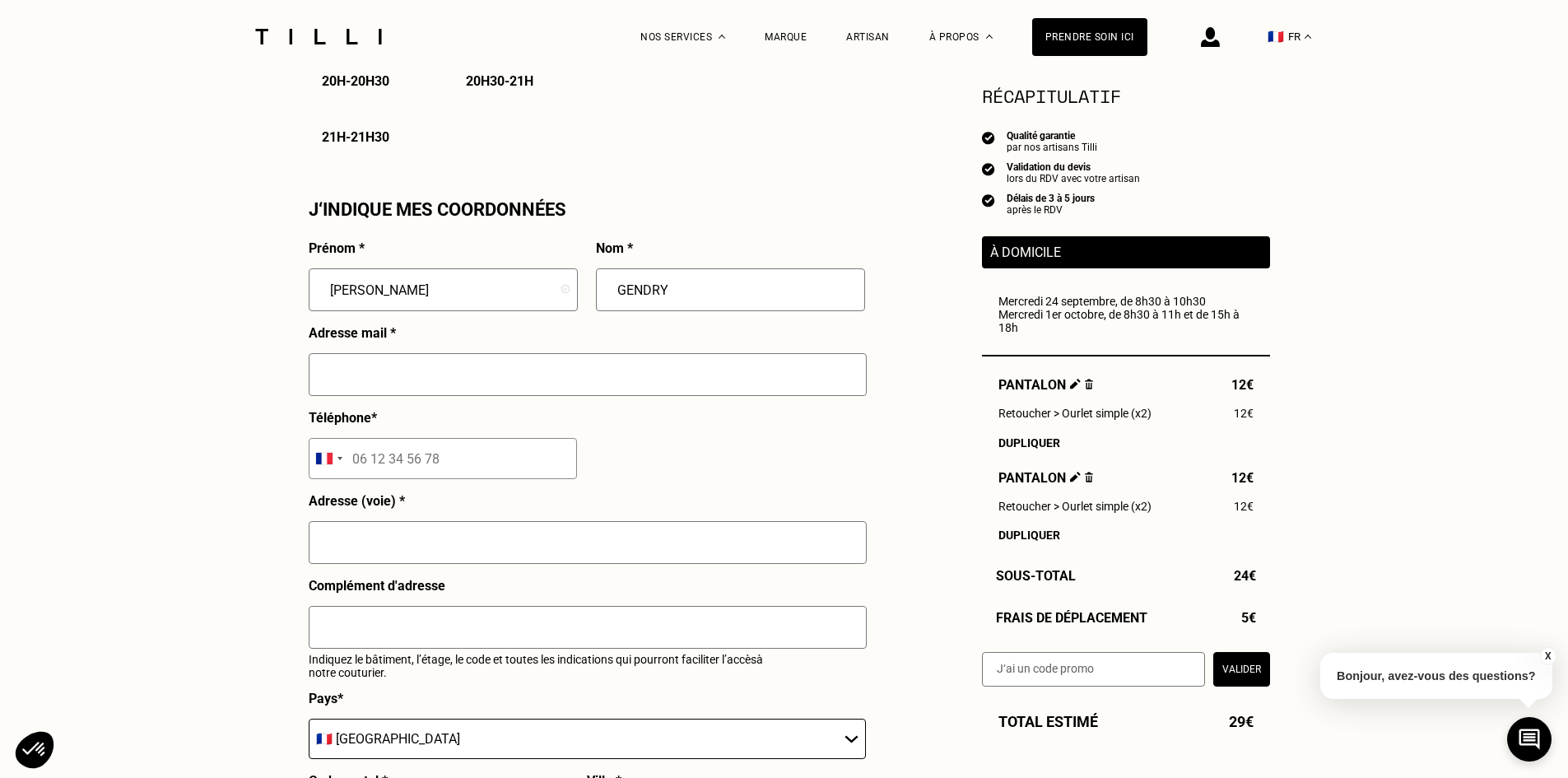
click at [598, 385] on input "text" at bounding box center [587, 374] width 558 height 43
type input "[EMAIL_ADDRESS][DOMAIN_NAME]"
click at [476, 467] on input "tel" at bounding box center [442, 458] width 268 height 41
type input "06 64 48 24 06"
click at [505, 545] on input "text" at bounding box center [587, 542] width 558 height 43
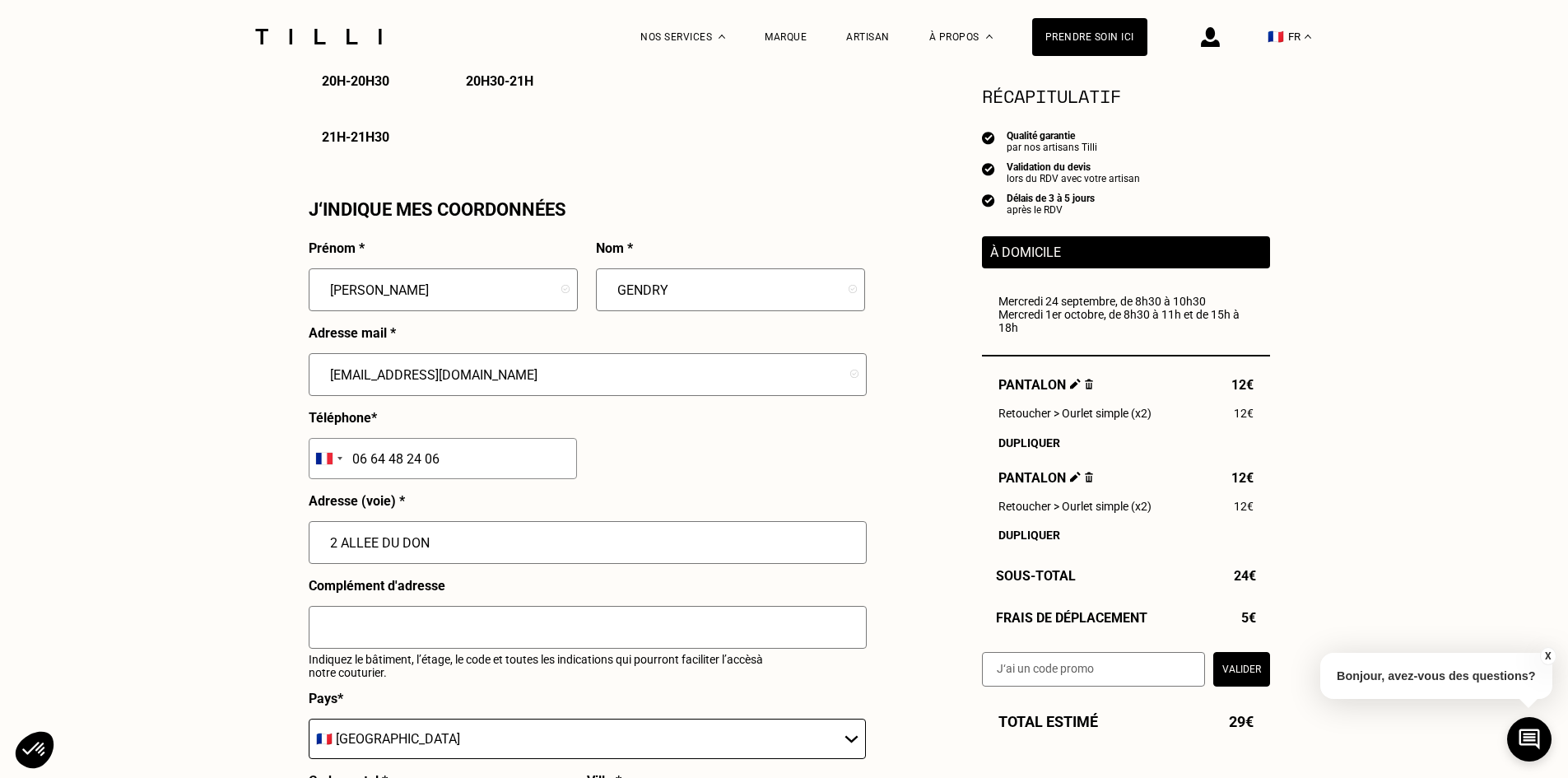
type input "2 ALLEE DU DON"
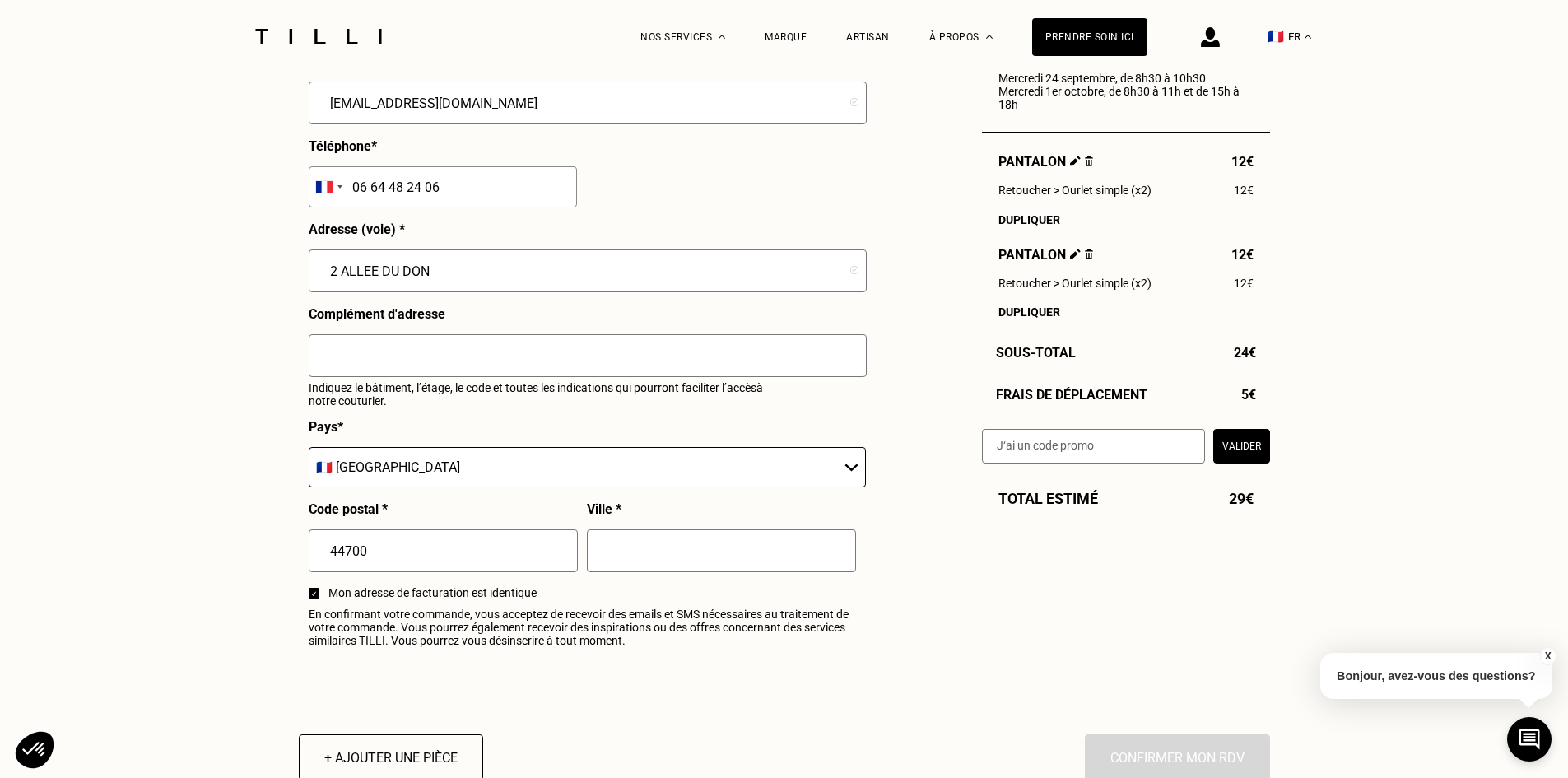
scroll to position [1696, 0]
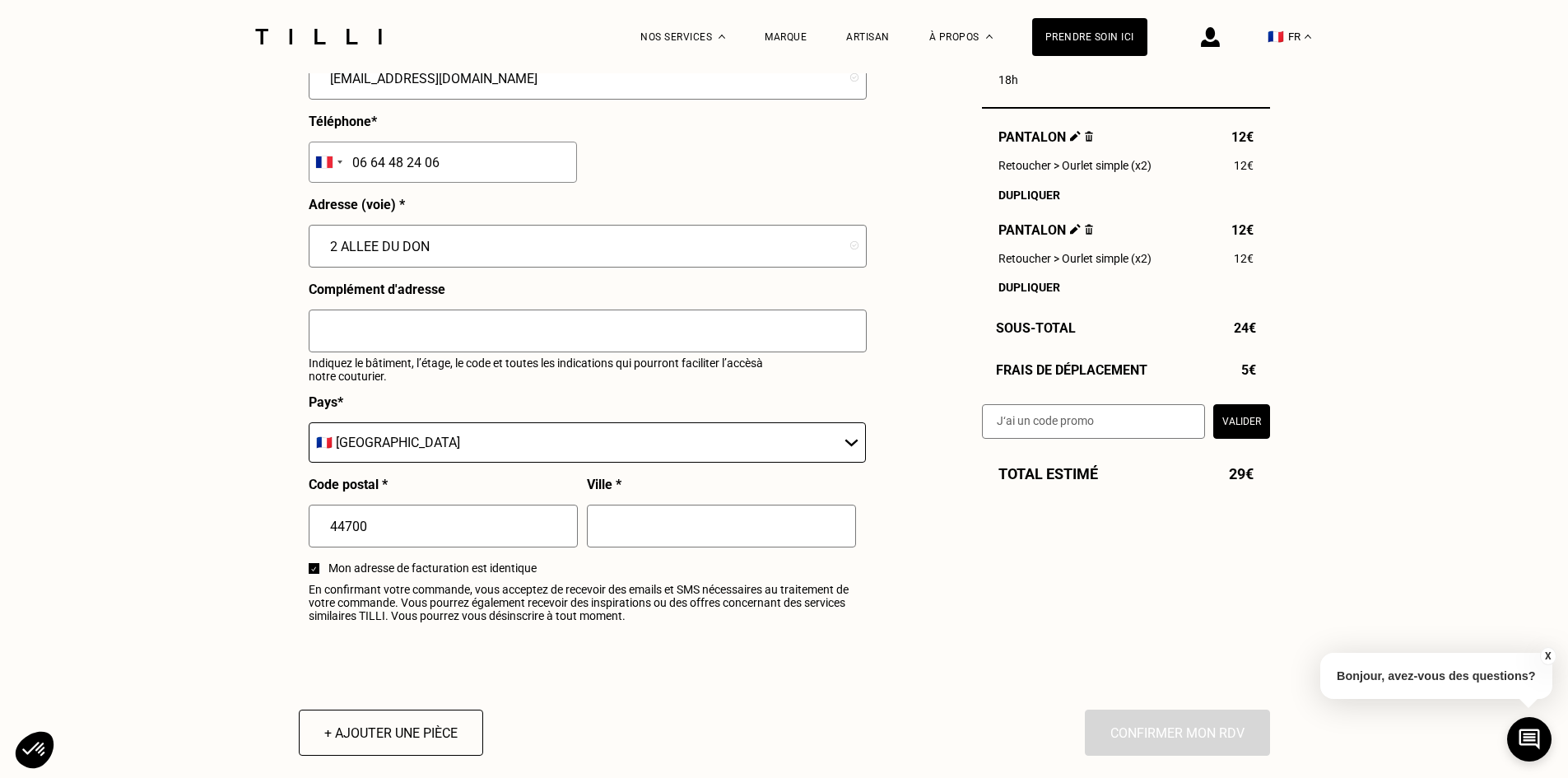
click at [748, 534] on input "text" at bounding box center [721, 525] width 269 height 43
type input "ORVAULT"
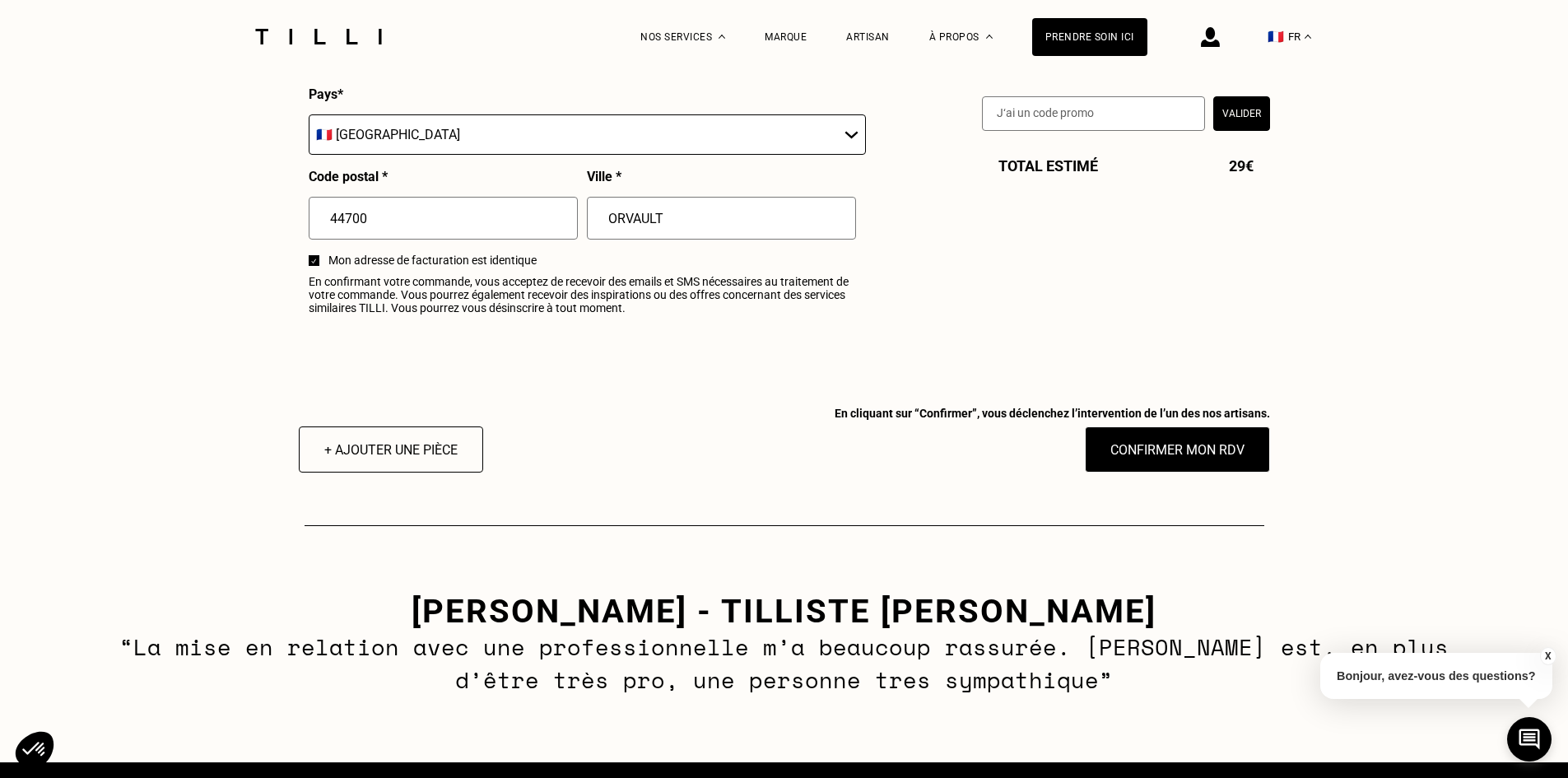
scroll to position [2025, 0]
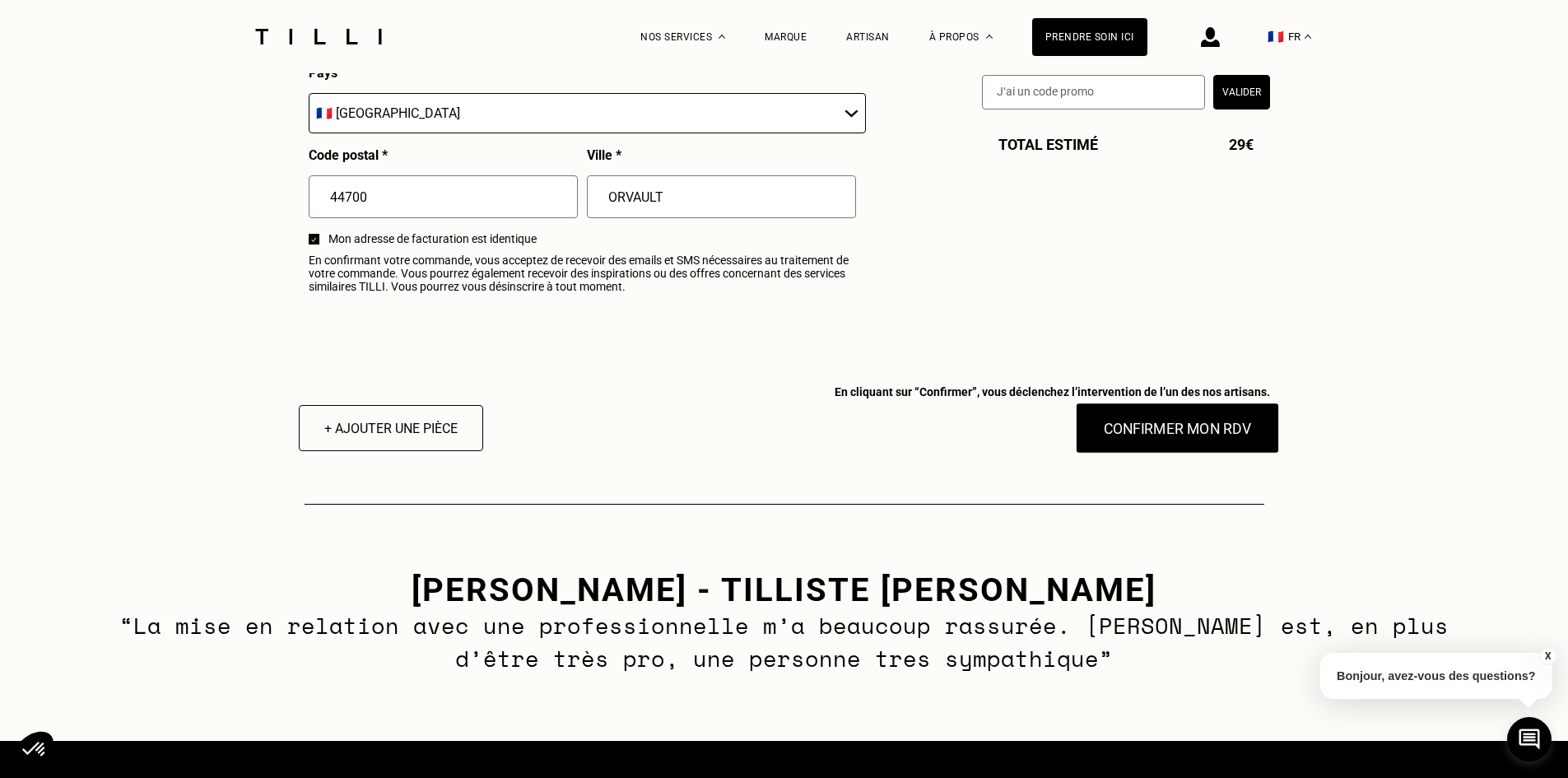
click at [1169, 441] on button "Confirmer mon RDV" at bounding box center [1177, 428] width 204 height 51
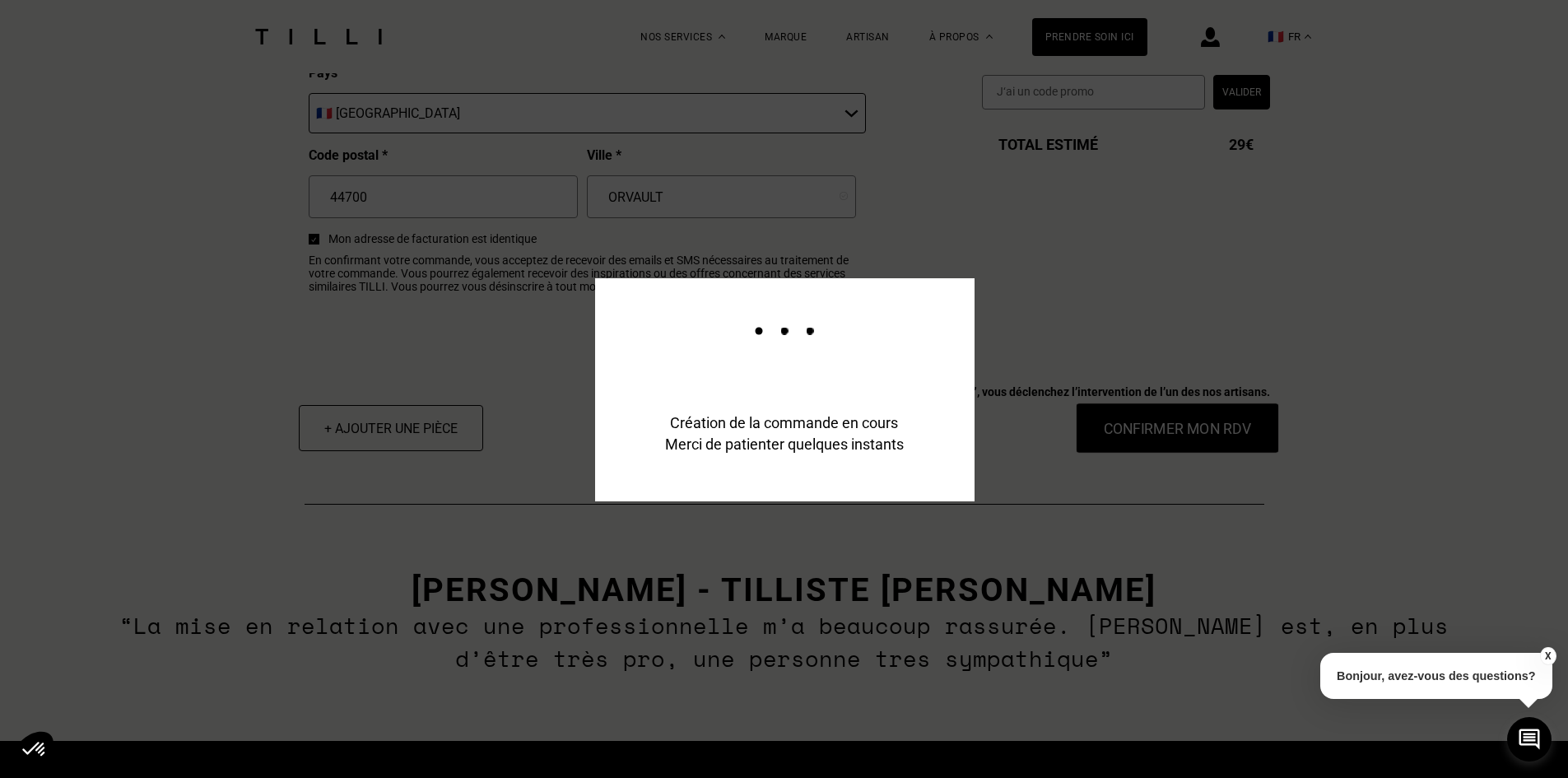
scroll to position [2065, 0]
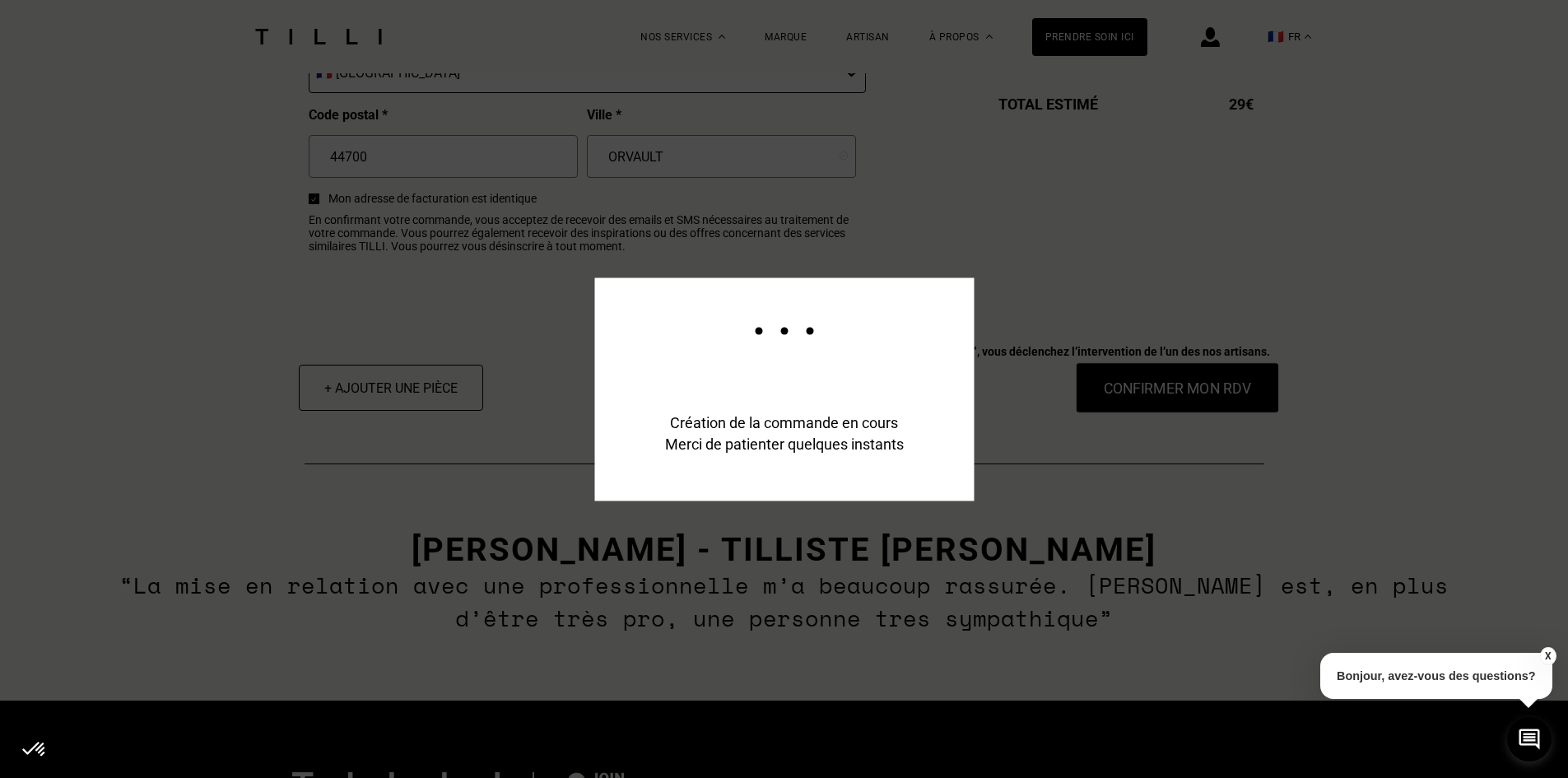
type input "[EMAIL_ADDRESS][DOMAIN_NAME]"
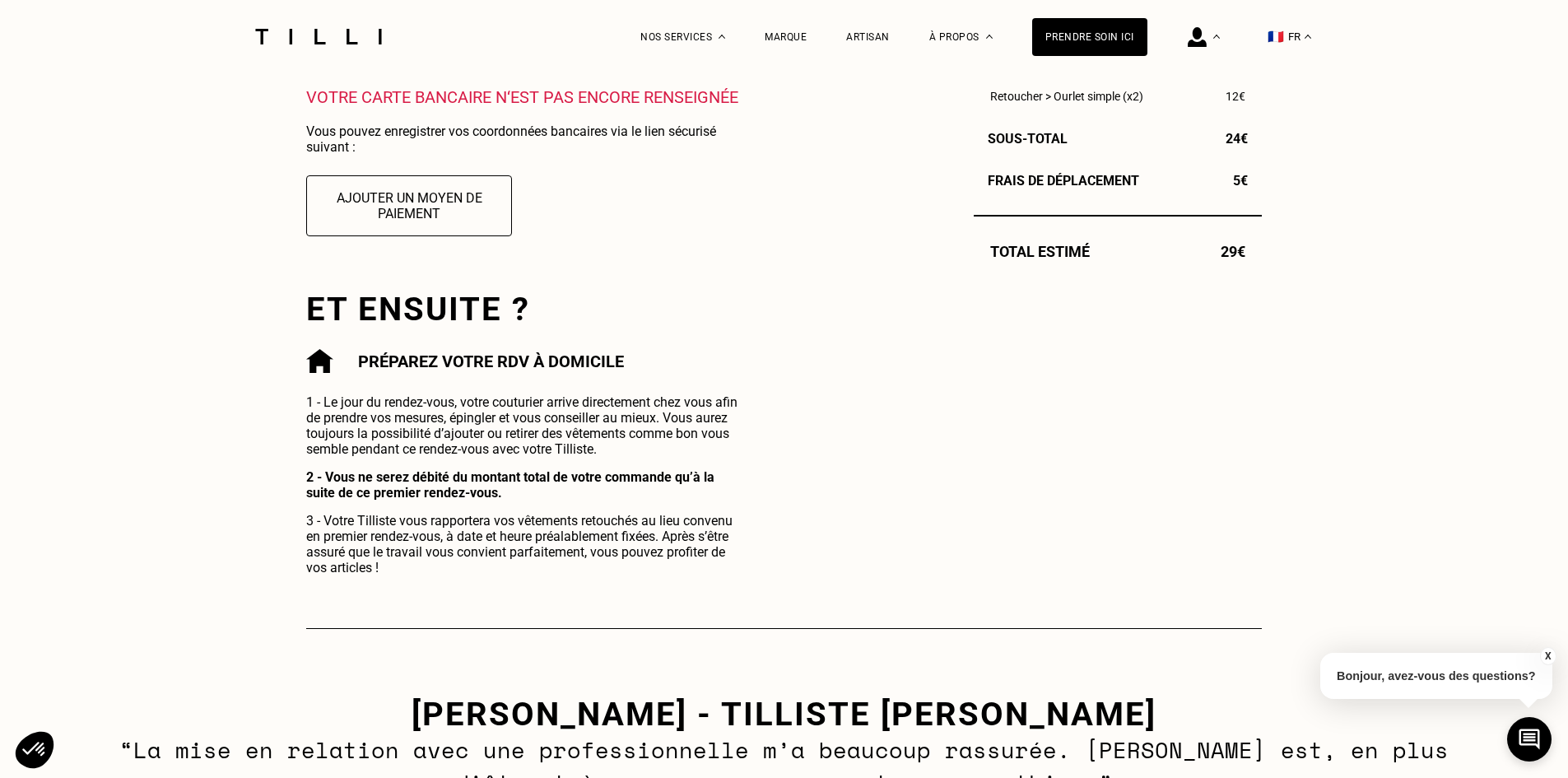
scroll to position [659, 0]
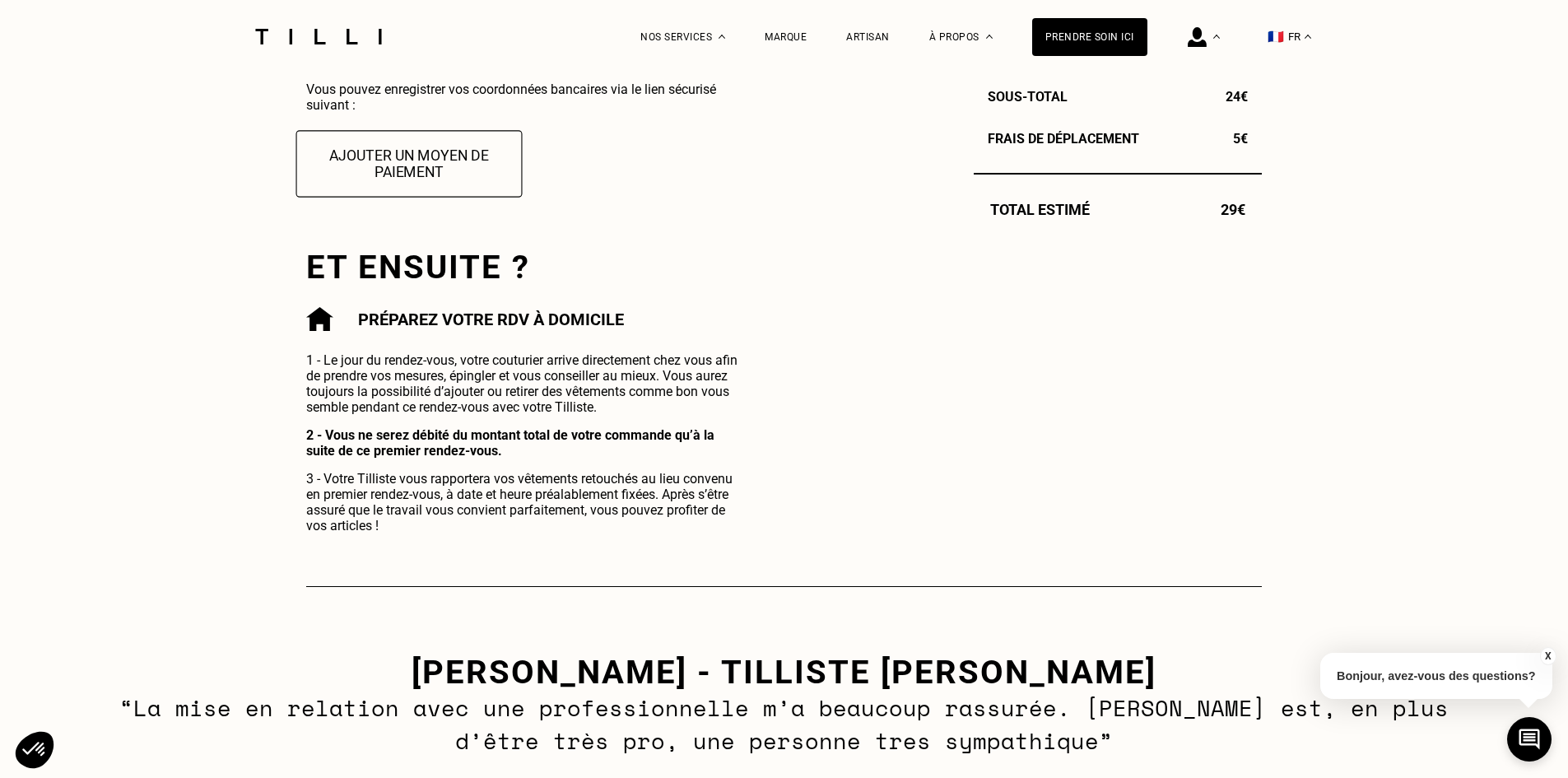
click at [417, 172] on button "Ajouter un moyen de paiement" at bounding box center [410, 163] width 226 height 67
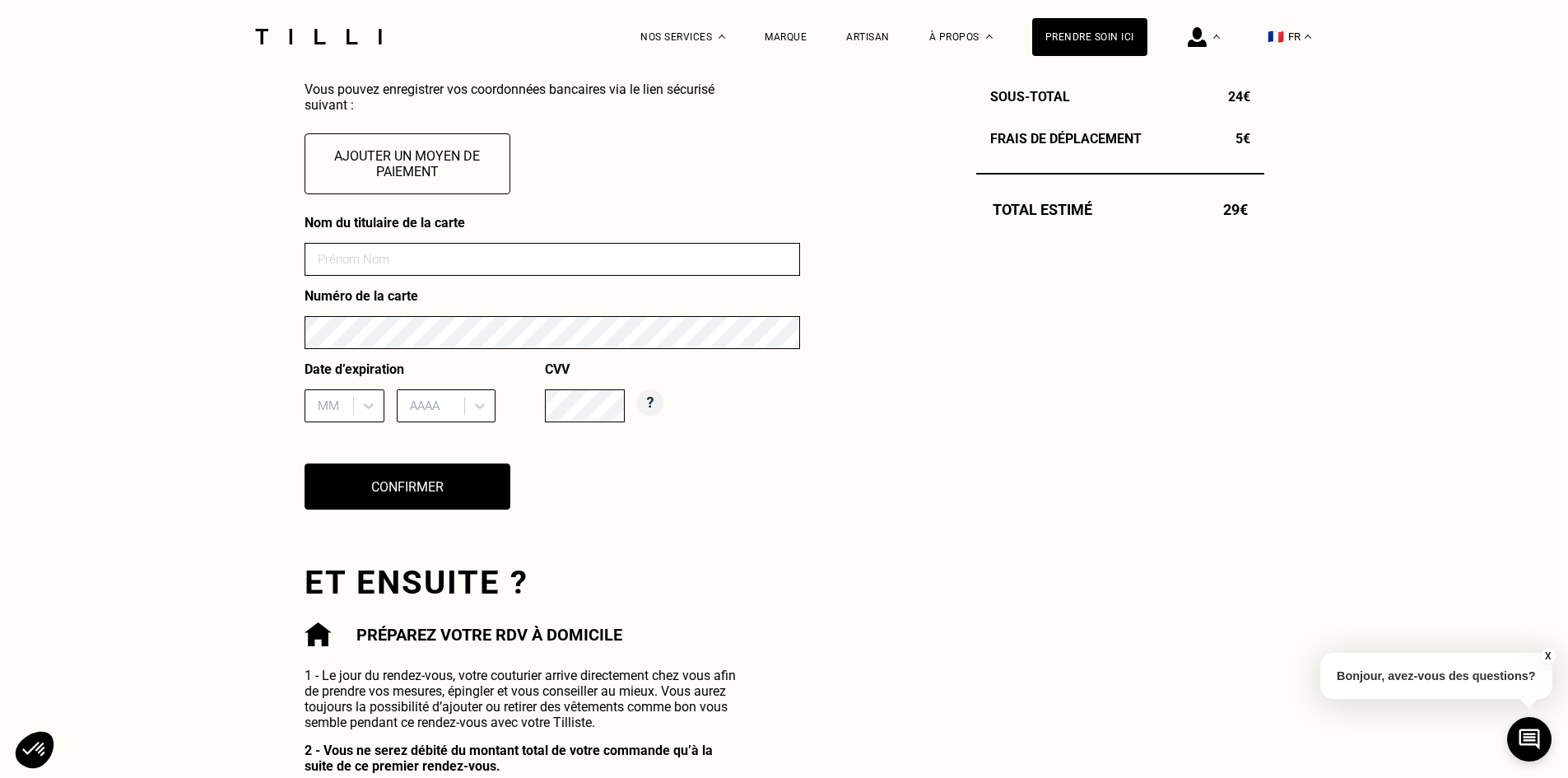
click at [430, 255] on input at bounding box center [552, 259] width 495 height 33
type input "[PERSON_NAME]"
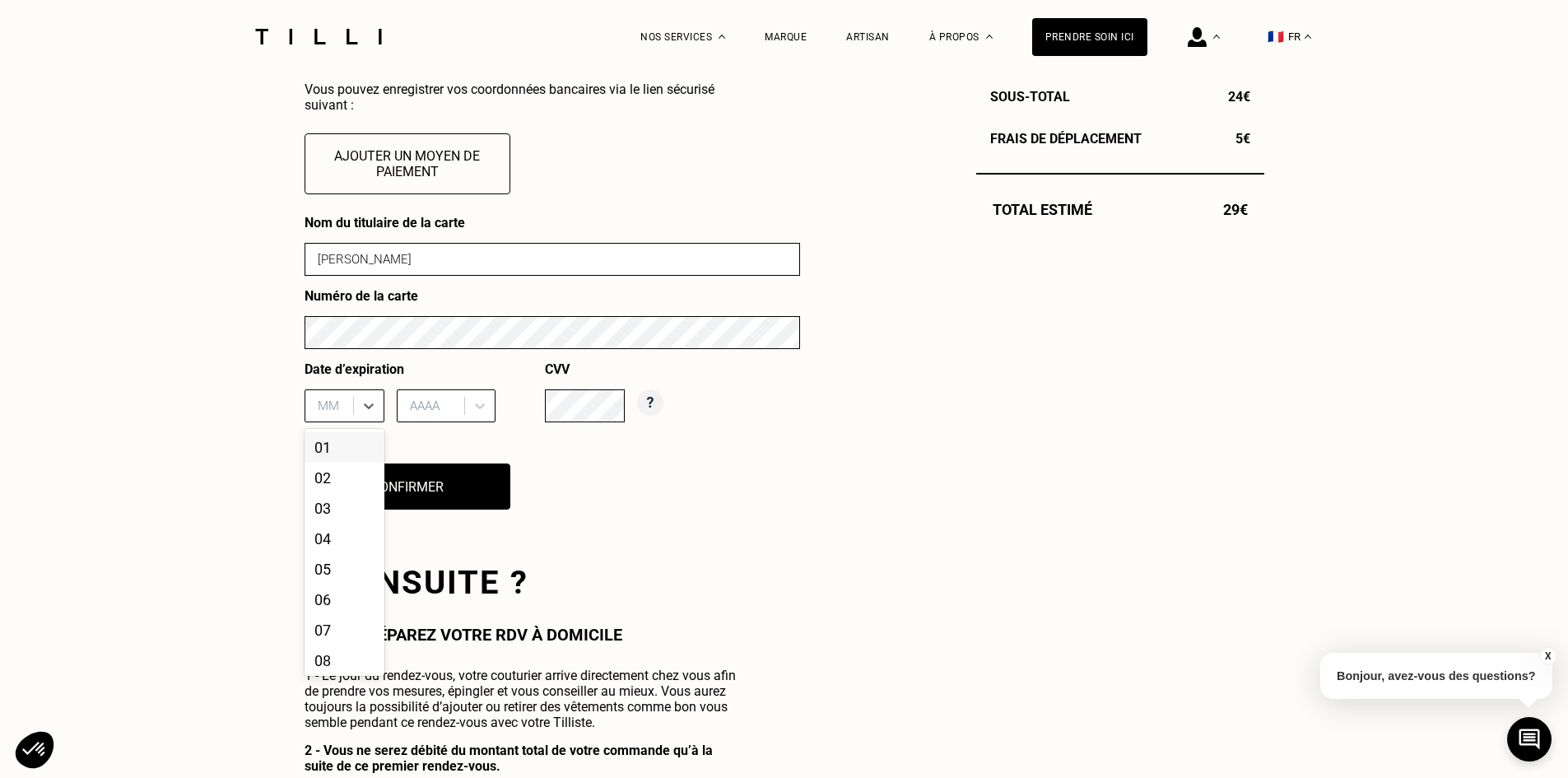
click at [340, 408] on div at bounding box center [331, 406] width 27 height 18
click at [329, 654] on div "12" at bounding box center [345, 657] width 80 height 30
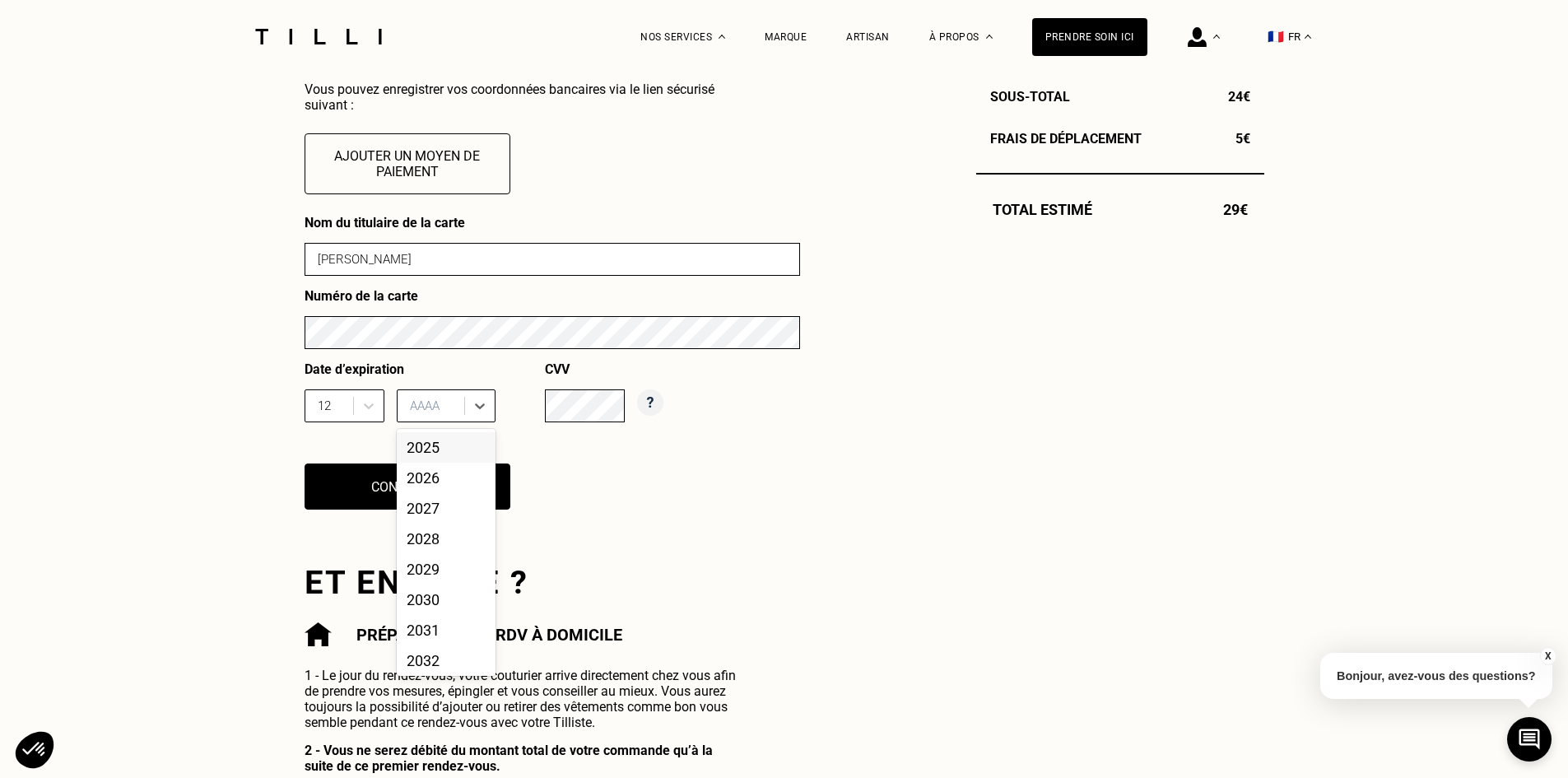
click at [453, 404] on div at bounding box center [432, 406] width 47 height 18
click at [450, 474] on div "2026" at bounding box center [446, 477] width 99 height 30
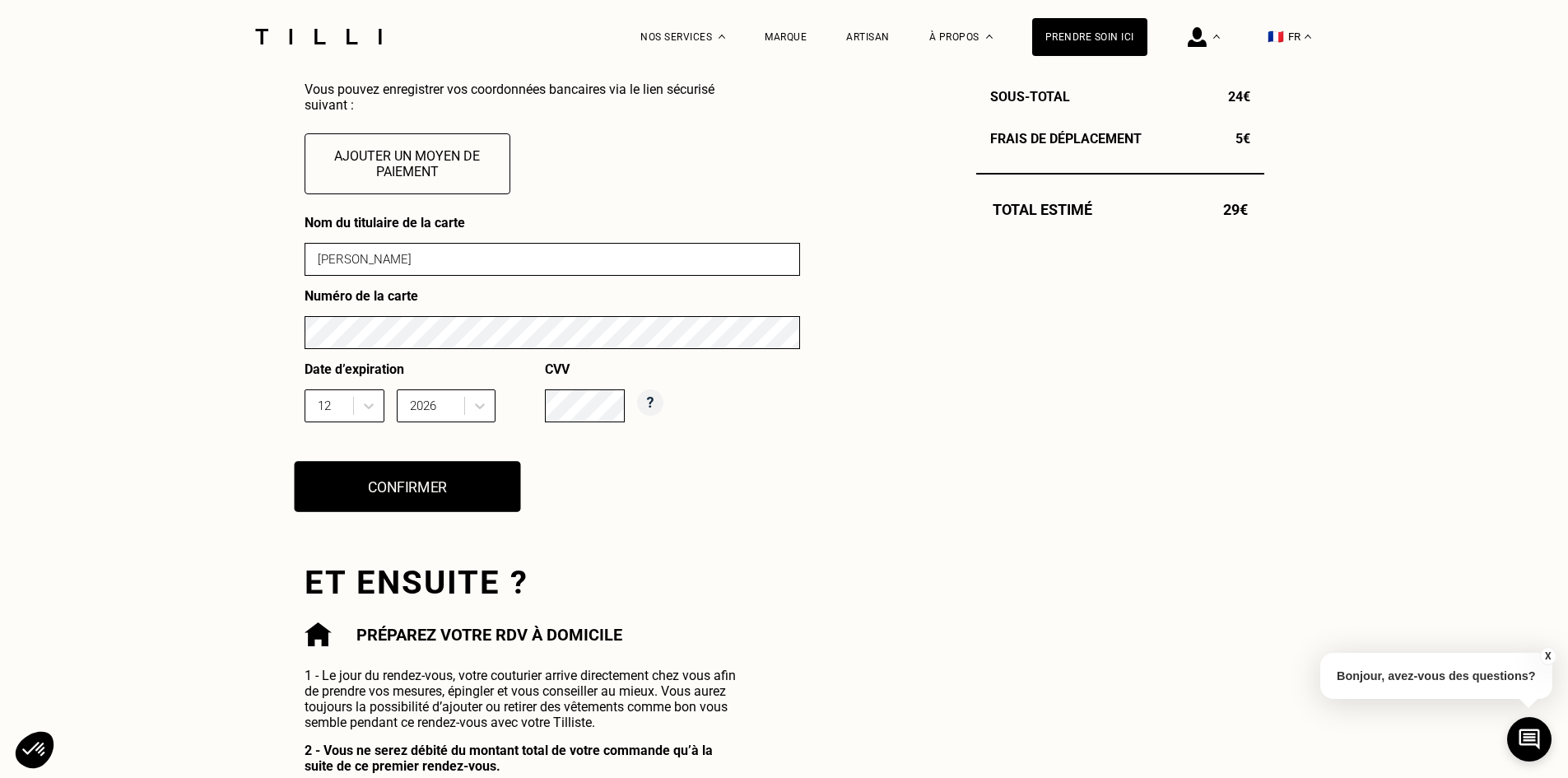
click at [431, 496] on button "Confirmer" at bounding box center [407, 486] width 226 height 51
